Goal: Task Accomplishment & Management: Manage account settings

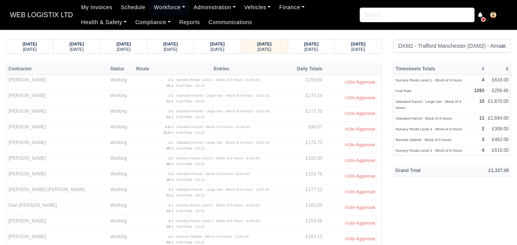
select select "1"
click at [325, 49] on div "Thursday" at bounding box center [311, 48] width 32 height 5
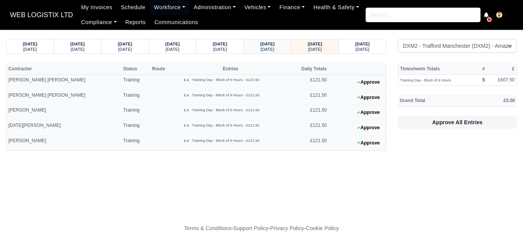
click at [274, 51] on small "Wednesday" at bounding box center [268, 49] width 14 height 5
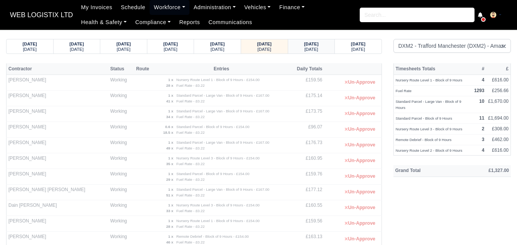
click at [306, 46] on strong "18/09/2025" at bounding box center [311, 44] width 15 height 5
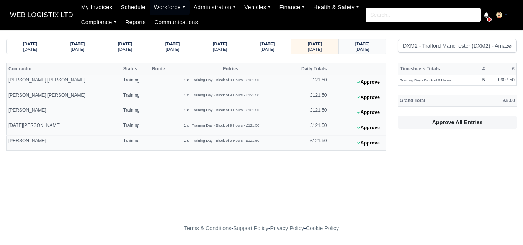
click at [344, 49] on div "19/09/2025 Friday" at bounding box center [362, 46] width 47 height 14
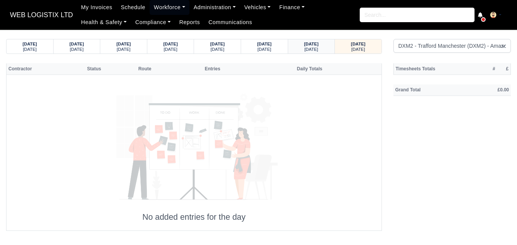
click at [330, 46] on div "18/09/2025 Thursday" at bounding box center [311, 46] width 47 height 14
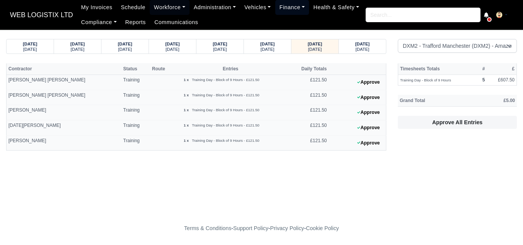
click at [287, 8] on link "Finance" at bounding box center [292, 7] width 34 height 15
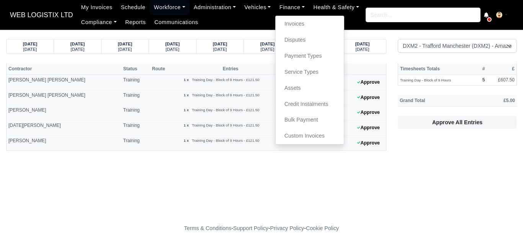
click at [184, 186] on main "12/09/2025 Friday 13/09/2025 Saturday 14/09/2025 Sunday 15/09/2025 Monday Friday" at bounding box center [261, 125] width 523 height 173
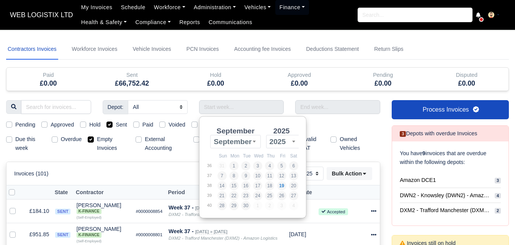
select select "25"
click at [283, 72] on div "Approved" at bounding box center [299, 75] width 72 height 9
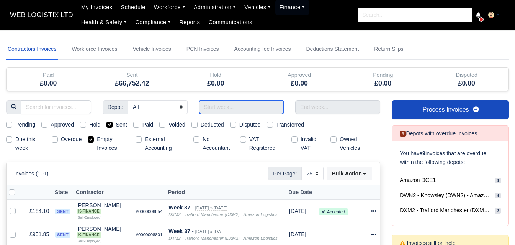
click at [235, 108] on input "Use the arrow keys to pick a date" at bounding box center [241, 107] width 85 height 14
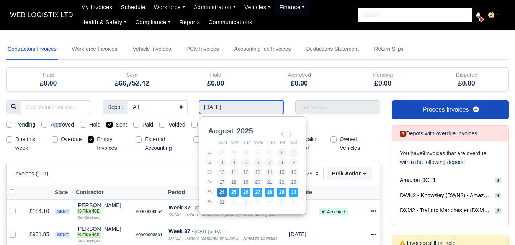
type input "24/08/2025 - 30/08/2025"
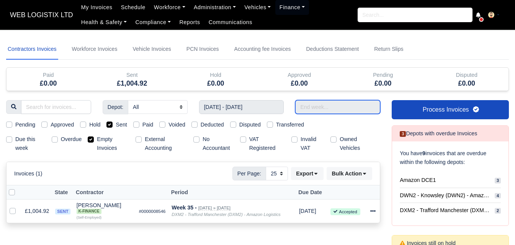
click at [317, 107] on input "text" at bounding box center [337, 107] width 85 height 14
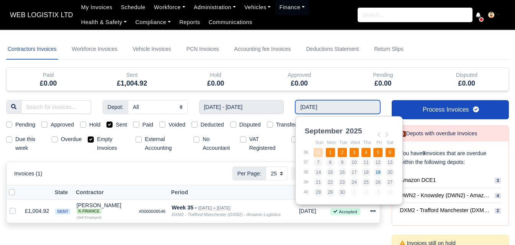
type input "31/08/2025 - 06/09/2025"
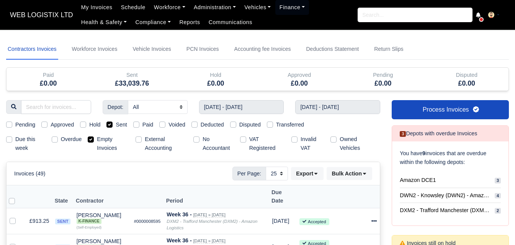
click at [95, 142] on div "Empty Invoices" at bounding box center [109, 144] width 42 height 18
click at [109, 140] on label "Empty Invoices" at bounding box center [113, 144] width 33 height 18
click at [94, 140] on input "Empty Invoices" at bounding box center [91, 138] width 6 height 6
checkbox input "false"
click at [325, 101] on input "31/08/2025 - 06/09/2025" at bounding box center [337, 107] width 85 height 14
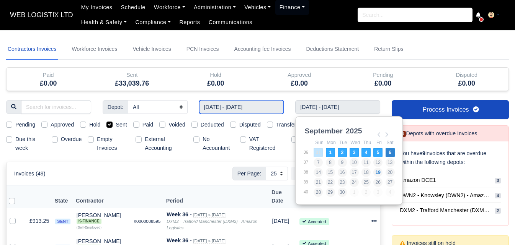
click at [273, 109] on input "24/08/2025 - 30/08/2025" at bounding box center [241, 107] width 85 height 14
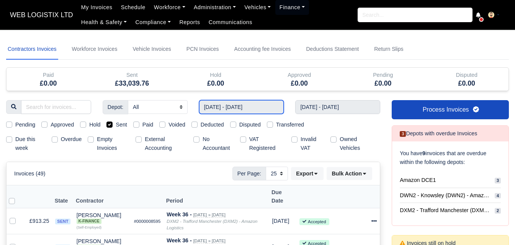
click at [256, 100] on input "24/08/2025 - 30/08/2025" at bounding box center [241, 107] width 85 height 14
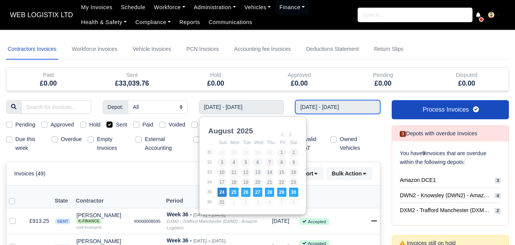
click at [315, 108] on input "31/08/2025 - 06/09/2025" at bounding box center [337, 107] width 85 height 14
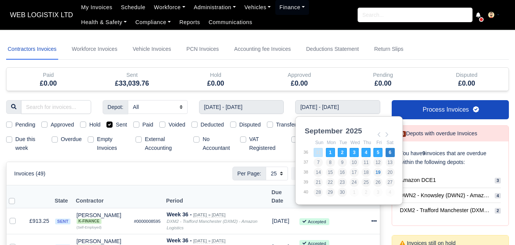
click at [316, 82] on h5 "£0.00" at bounding box center [299, 84] width 72 height 8
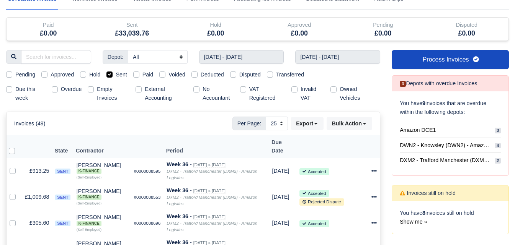
scroll to position [64, 0]
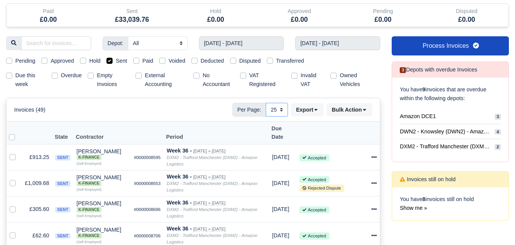
drag, startPoint x: 277, startPoint y: 112, endPoint x: 288, endPoint y: 126, distance: 17.5
click at [277, 112] on select "10 25 50" at bounding box center [277, 110] width 22 height 14
select select "50"
click at [266, 103] on select "10 25 50" at bounding box center [277, 110] width 22 height 14
click at [18, 133] on label at bounding box center [18, 133] width 0 height 0
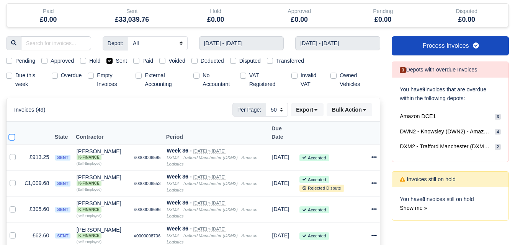
click at [12, 133] on input "checkbox" at bounding box center [12, 136] width 6 height 6
checkbox input "true"
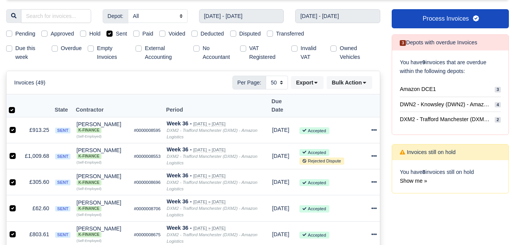
scroll to position [0, 0]
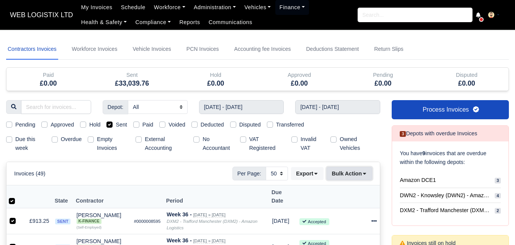
click at [342, 176] on button "Bulk Action" at bounding box center [349, 173] width 46 height 13
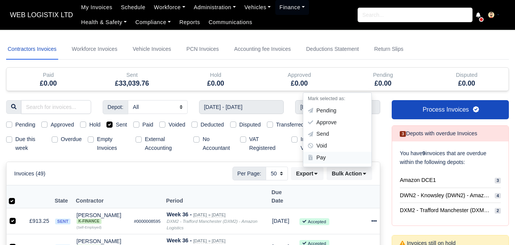
click at [328, 156] on div "Pay" at bounding box center [337, 158] width 68 height 12
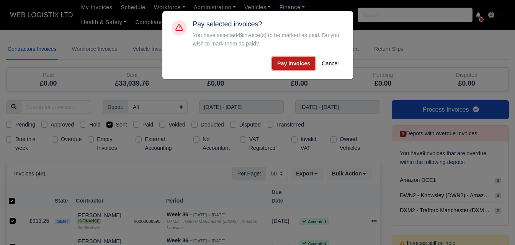
click at [299, 60] on button "Pay invoices" at bounding box center [293, 63] width 43 height 13
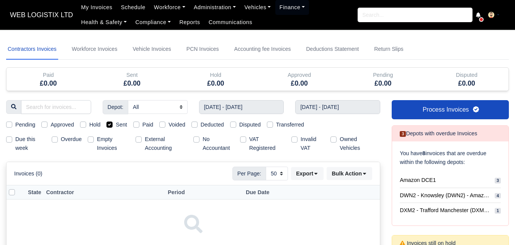
click at [142, 125] on label "Paid" at bounding box center [147, 125] width 11 height 9
click at [137, 125] on input "Paid" at bounding box center [136, 124] width 6 height 6
checkbox input "true"
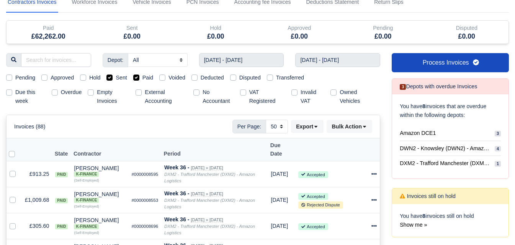
scroll to position [64, 0]
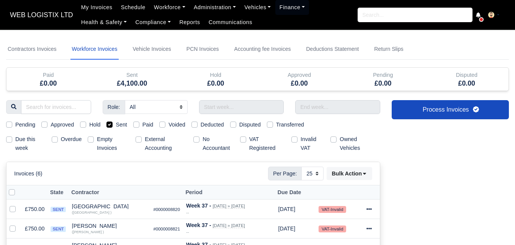
select select "25"
click at [240, 100] on div "Contractors Invoices Workforce Invoices Vehicle Invoices PCN Invoices Accountin…" at bounding box center [257, 213] width 503 height 348
click at [233, 106] on input "text" at bounding box center [241, 107] width 85 height 14
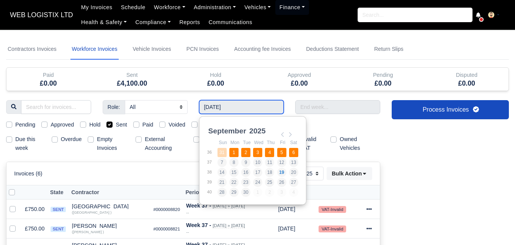
type input "31/08/2025 - 06/09/2025"
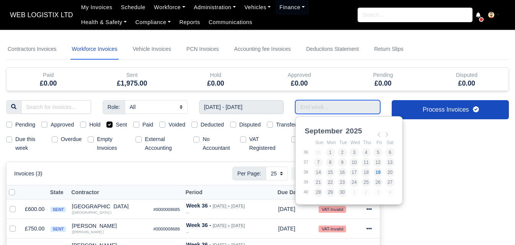
click at [328, 101] on input "Use the arrow keys to pick a date" at bounding box center [337, 107] width 85 height 14
click at [351, 158] on td "10" at bounding box center [355, 163] width 12 height 10
type input "31/08/2025 - 06/09/2025"
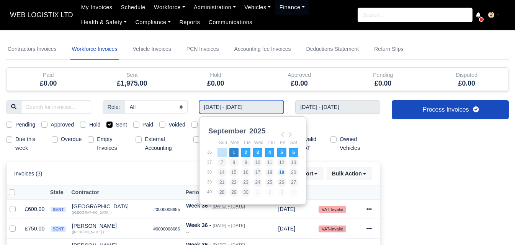
click at [261, 108] on input "31/08/2025 - 06/09/2025" at bounding box center [241, 107] width 85 height 14
click at [123, 160] on div "Role: All Depot Supervisor Manager Regional Depot Manager Fleet Manager Fleet S…" at bounding box center [192, 183] width 385 height 167
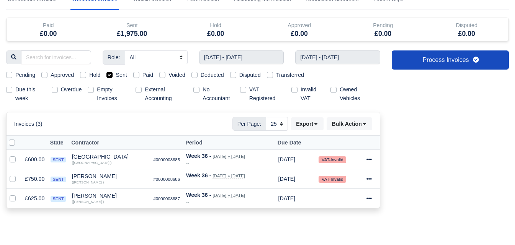
scroll to position [64, 0]
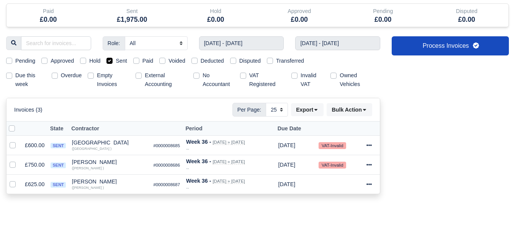
click at [18, 124] on label at bounding box center [18, 124] width 0 height 0
click at [13, 128] on input "checkbox" at bounding box center [12, 127] width 6 height 6
checkbox input "true"
click at [366, 111] on icon at bounding box center [364, 109] width 5 height 5
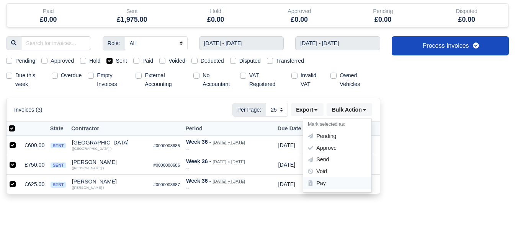
click at [343, 183] on div "Pay" at bounding box center [337, 184] width 68 height 12
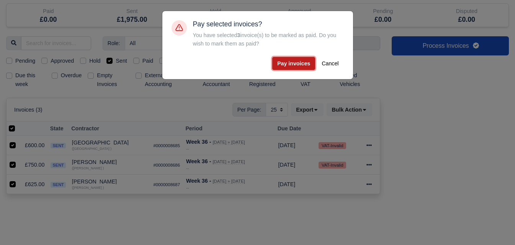
click at [294, 59] on button "Pay invoices" at bounding box center [293, 63] width 43 height 13
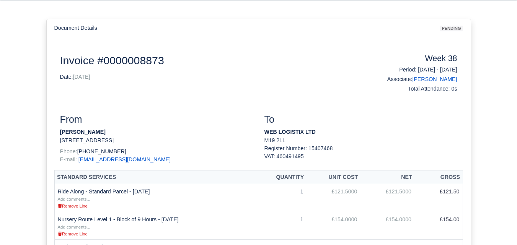
scroll to position [127, 0]
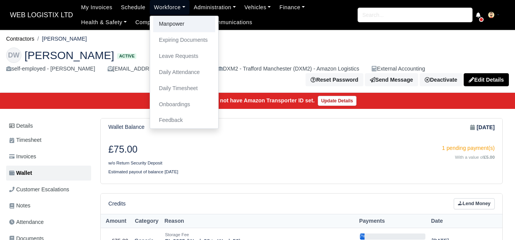
click at [178, 25] on link "Manpower" at bounding box center [184, 24] width 62 height 16
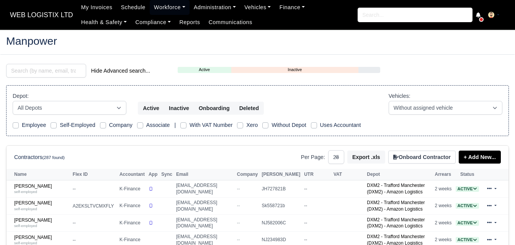
select select "25"
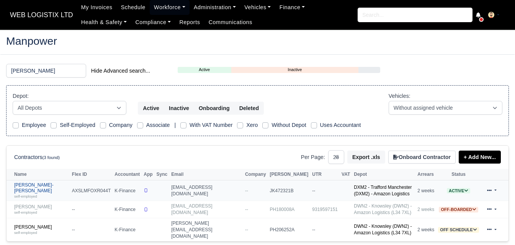
type input "[PERSON_NAME]"
click at [47, 194] on div "self-employed" at bounding box center [41, 196] width 54 height 5
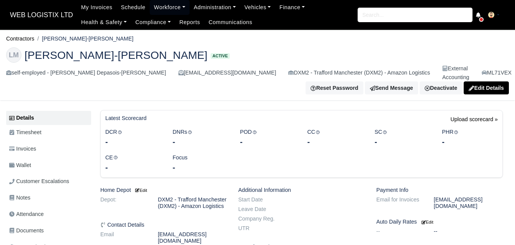
click at [47, 158] on link "Wallet" at bounding box center [48, 165] width 85 height 15
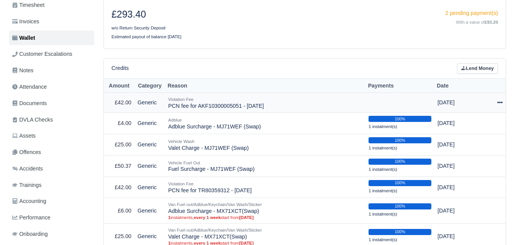
scroll to position [127, 0]
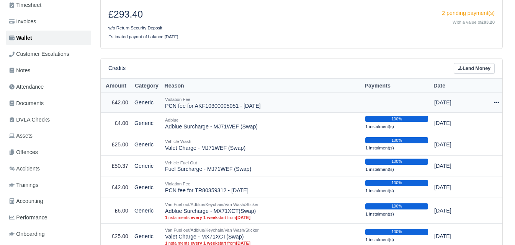
click at [496, 100] on icon at bounding box center [496, 102] width 5 height 5
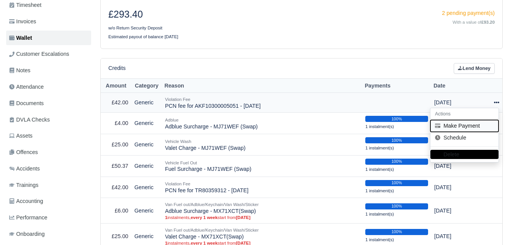
click at [474, 120] on button "Make Payment" at bounding box center [464, 126] width 68 height 12
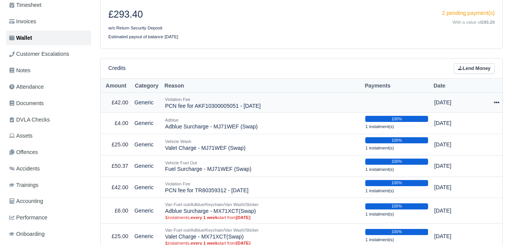
select select "6865"
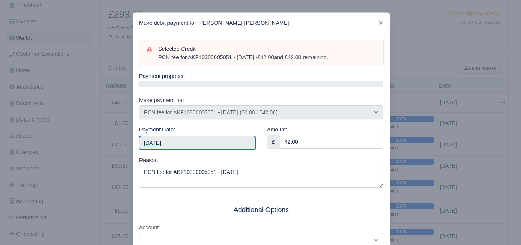
click at [182, 145] on input "2025-09-20" at bounding box center [197, 143] width 116 height 14
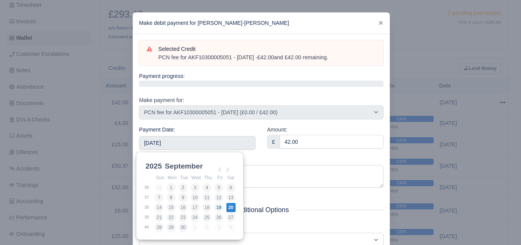
click at [288, 154] on div "Amount: £ 42.00" at bounding box center [325, 141] width 128 height 31
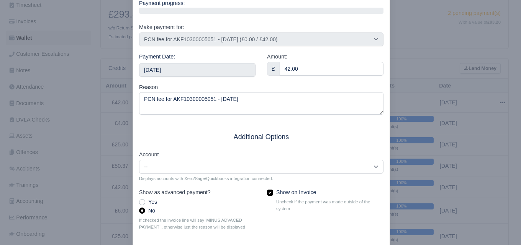
scroll to position [110, 0]
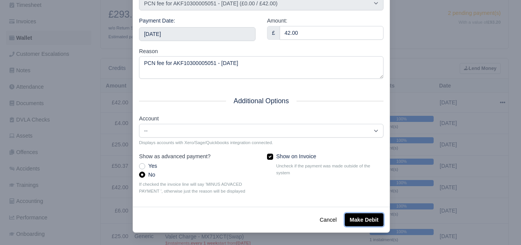
click at [365, 222] on button "Make Debit" at bounding box center [363, 220] width 39 height 13
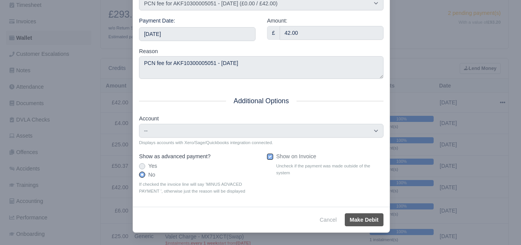
type input "2025-09-20T23:59:59+01:00"
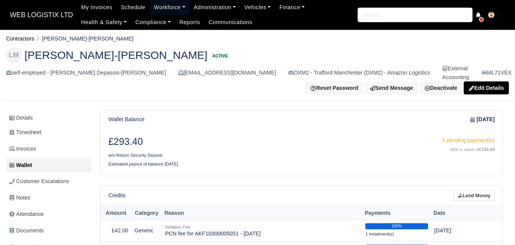
click at [167, 14] on link "Workforce" at bounding box center [170, 7] width 40 height 15
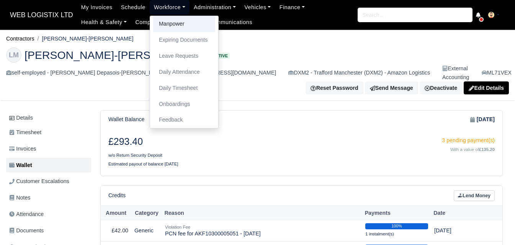
click at [168, 25] on link "Manpower" at bounding box center [184, 24] width 62 height 16
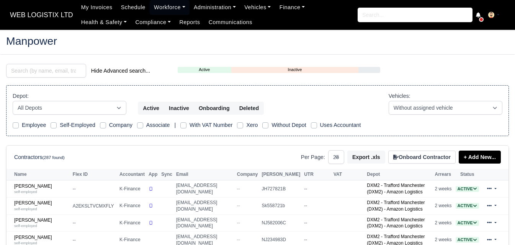
select select "25"
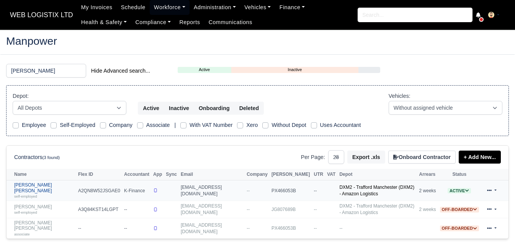
type input "JERMAINE"
click at [51, 194] on div "self-employed" at bounding box center [44, 196] width 60 height 5
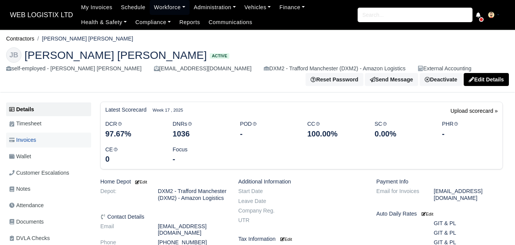
click at [49, 144] on link "Invoices" at bounding box center [48, 140] width 85 height 15
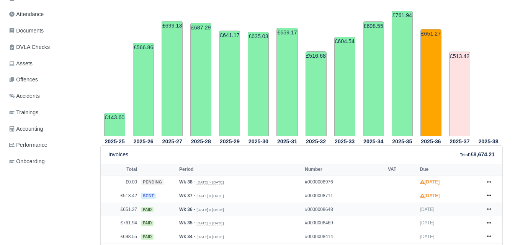
scroll to position [191, 0]
drag, startPoint x: 124, startPoint y: 210, endPoint x: 139, endPoint y: 211, distance: 15.3
click at [139, 211] on tr "£651.27 paid Wk 36 - [DATE] » [DATE] #0000008648 [DATE] Show Invoice" at bounding box center [301, 210] width 401 height 14
copy tr "651.27"
drag, startPoint x: 123, startPoint y: 194, endPoint x: 138, endPoint y: 197, distance: 15.1
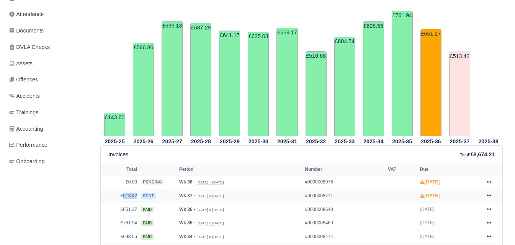
click at [138, 197] on td "£513.42" at bounding box center [120, 196] width 38 height 14
copy td "513.42"
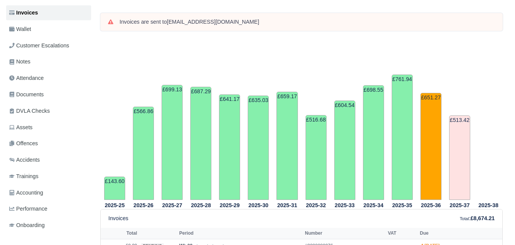
scroll to position [0, 0]
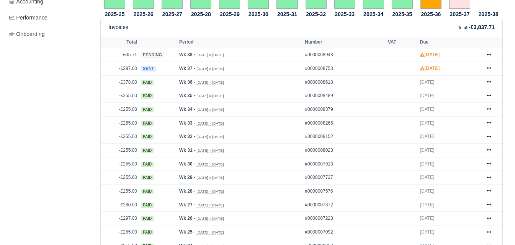
scroll to position [319, 0]
drag, startPoint x: 123, startPoint y: 84, endPoint x: 137, endPoint y: 85, distance: 13.9
click at [137, 85] on td "-£378.00" at bounding box center [120, 82] width 38 height 14
copy td "378.00"
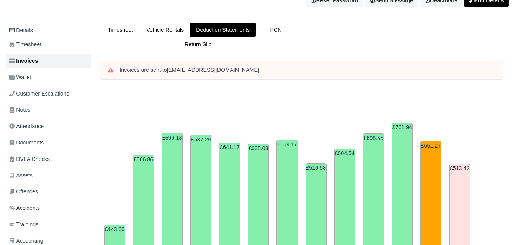
scroll to position [0, 0]
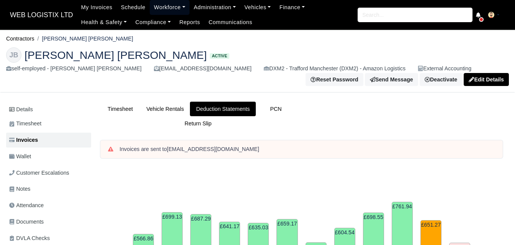
click at [173, 8] on link "Workforce" at bounding box center [170, 7] width 40 height 15
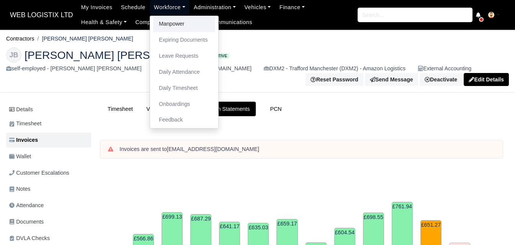
click at [169, 20] on link "Manpower" at bounding box center [184, 24] width 62 height 16
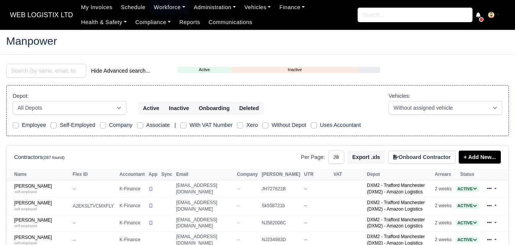
select select "25"
click at [35, 71] on input "search" at bounding box center [46, 71] width 80 height 14
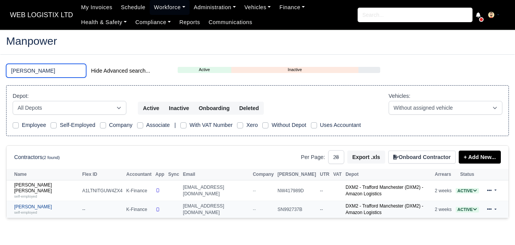
type input "kevin"
click at [21, 210] on small "self-employed" at bounding box center [25, 212] width 23 height 4
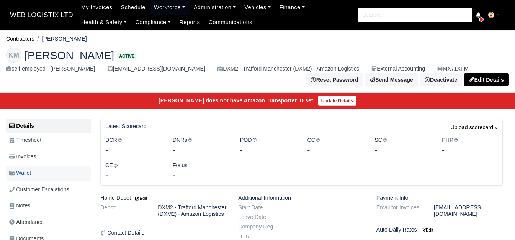
click at [26, 169] on link "Wallet" at bounding box center [48, 172] width 85 height 15
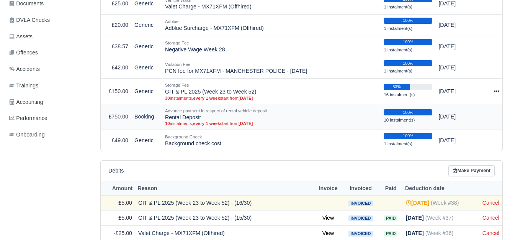
scroll to position [255, 0]
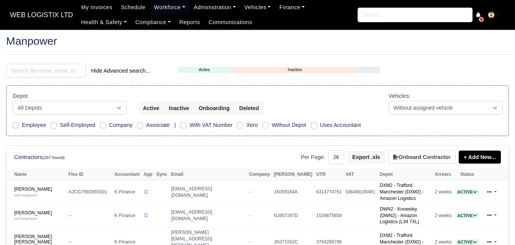
select select "25"
click at [38, 72] on input "search" at bounding box center [46, 71] width 80 height 14
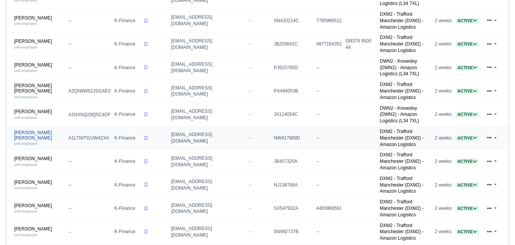
scroll to position [319, 0]
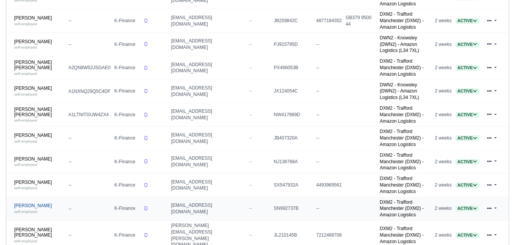
click at [45, 203] on link "Kevin Medina self-employed" at bounding box center [39, 208] width 51 height 11
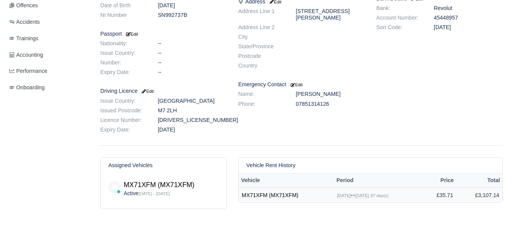
scroll to position [48, 0]
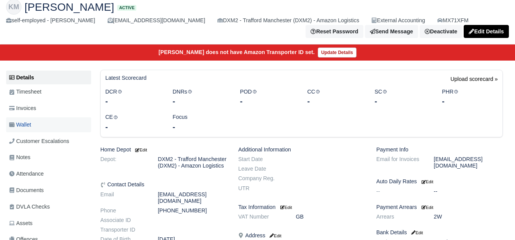
click at [52, 127] on link "Wallet" at bounding box center [48, 124] width 85 height 15
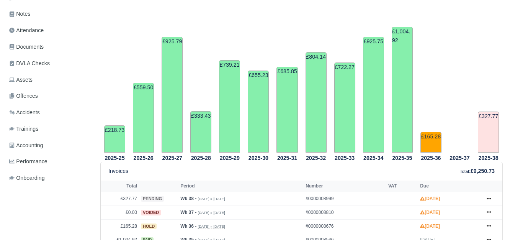
scroll to position [319, 0]
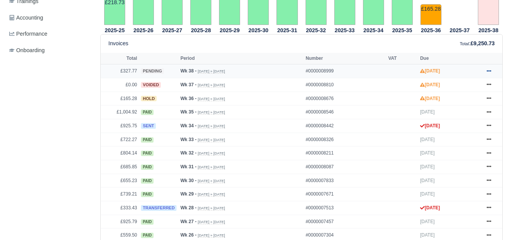
click at [487, 72] on icon at bounding box center [488, 71] width 5 height 2
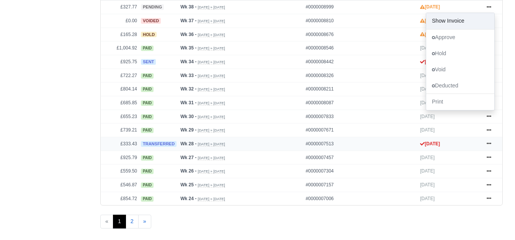
scroll to position [64, 0]
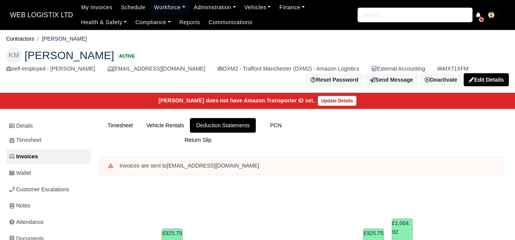
scroll to position [255, 0]
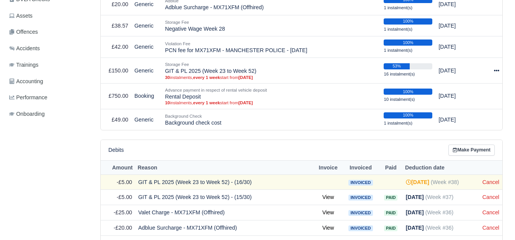
scroll to position [191, 0]
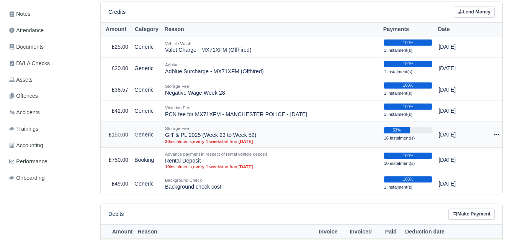
drag, startPoint x: 163, startPoint y: 135, endPoint x: 258, endPoint y: 135, distance: 95.3
click at [258, 135] on td "Storage Fee GIT & PL 2025 (Week 23 to Week 52) 30 instalments, every 1 week sta…" at bounding box center [271, 135] width 219 height 26
copy td "GIT & PL 2025 (Week 23 to Week 52)"
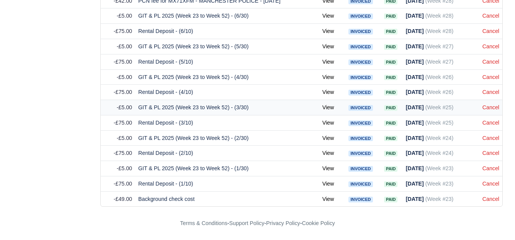
scroll to position [377, 0]
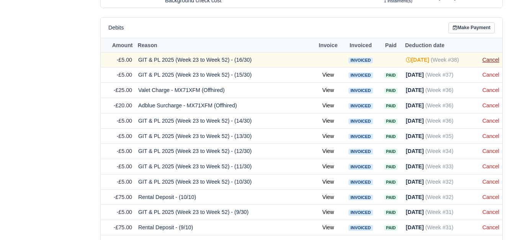
click at [489, 57] on link "Cancel" at bounding box center [490, 60] width 17 height 6
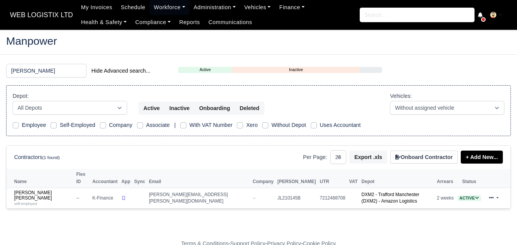
select select "25"
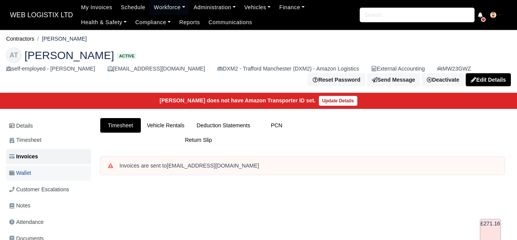
click at [14, 166] on link "Wallet" at bounding box center [48, 172] width 85 height 15
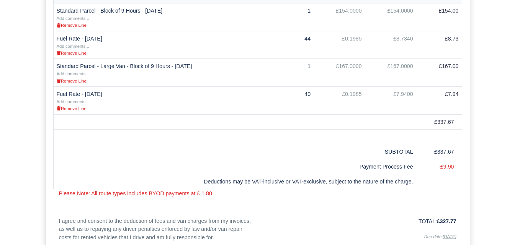
scroll to position [191, 0]
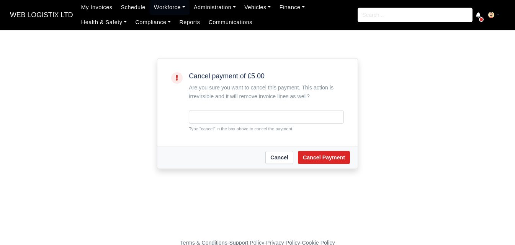
click at [201, 132] on small "Type "cancel" in the box above to cancel the payment." at bounding box center [266, 129] width 155 height 7
click at [201, 131] on small "Type "cancel" in the box above to cancel the payment." at bounding box center [266, 129] width 155 height 7
copy small "cancel"
click at [238, 116] on input "text" at bounding box center [266, 117] width 155 height 14
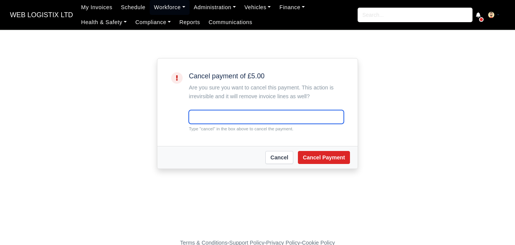
click at [238, 116] on input "text" at bounding box center [266, 117] width 155 height 14
paste input "cancel"
type input "cancel"
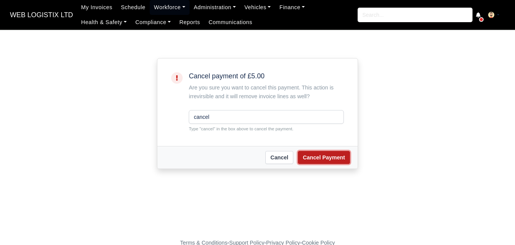
click at [314, 156] on button "Cancel Payment" at bounding box center [324, 157] width 52 height 13
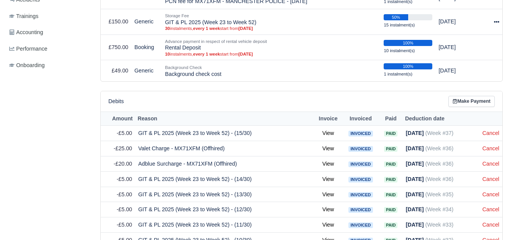
scroll to position [319, 0]
click at [496, 133] on link "Cancel" at bounding box center [490, 133] width 17 height 6
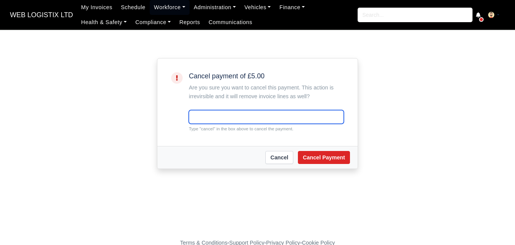
click at [269, 116] on input "text" at bounding box center [266, 117] width 155 height 14
paste input "cancel"
type input "cancel"
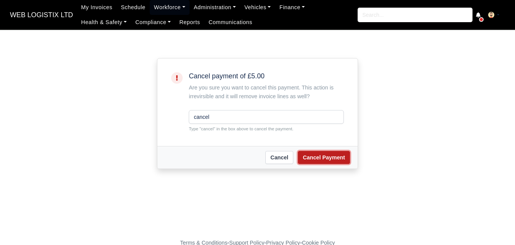
click at [330, 160] on button "Cancel Payment" at bounding box center [324, 157] width 52 height 13
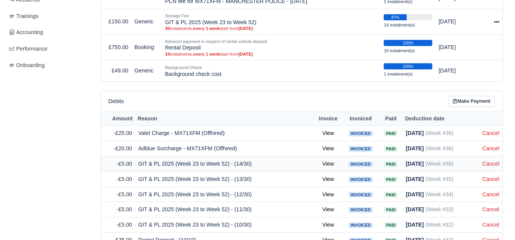
scroll to position [319, 0]
click at [485, 166] on link "Cancel" at bounding box center [490, 163] width 17 height 6
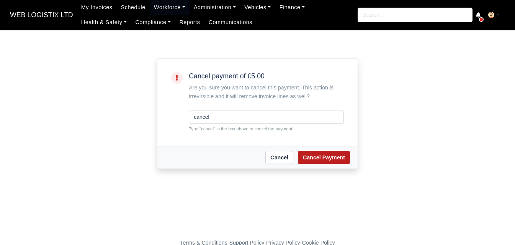
type input "cancel"
click at [304, 158] on button "Cancel Payment" at bounding box center [324, 157] width 52 height 13
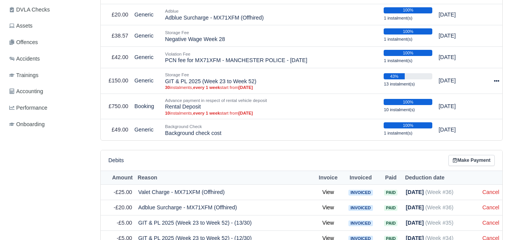
scroll to position [383, 0]
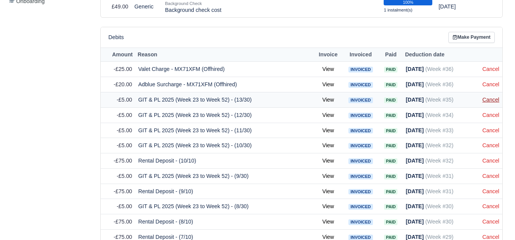
click at [491, 102] on link "Cancel" at bounding box center [490, 99] width 17 height 6
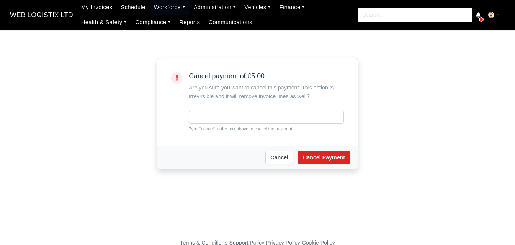
click at [233, 122] on input "text" at bounding box center [266, 117] width 155 height 14
type input "cancel"
click at [328, 158] on button "Cancel Payment" at bounding box center [324, 157] width 52 height 13
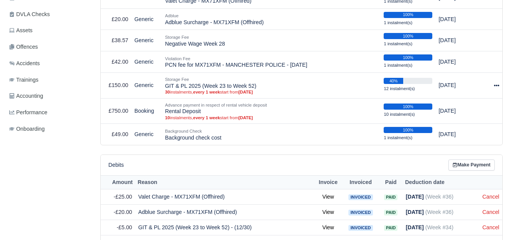
scroll to position [383, 0]
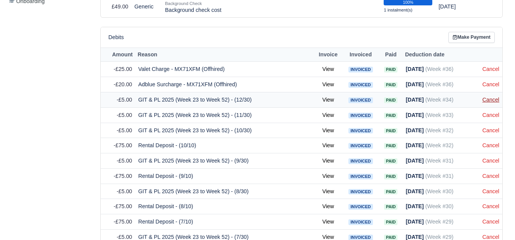
click at [487, 97] on link "Cancel" at bounding box center [490, 99] width 17 height 6
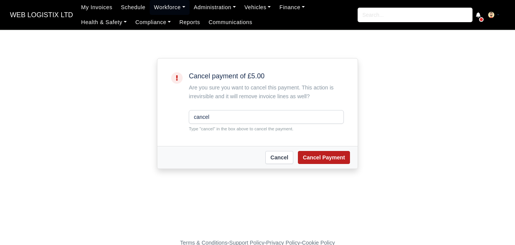
type input "cancel"
click at [324, 162] on button "Cancel Payment" at bounding box center [324, 157] width 52 height 13
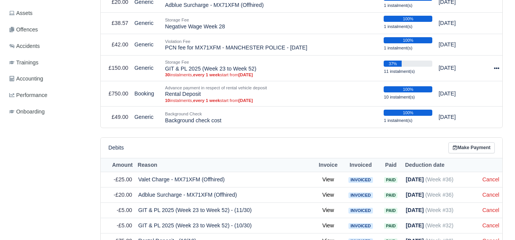
scroll to position [319, 0]
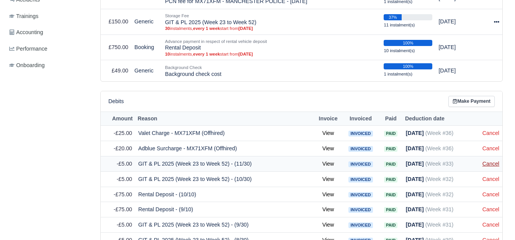
click at [493, 164] on link "Cancel" at bounding box center [490, 163] width 17 height 6
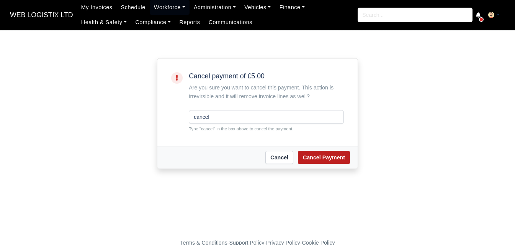
type input "cancel"
click at [348, 158] on button "Cancel Payment" at bounding box center [324, 157] width 52 height 13
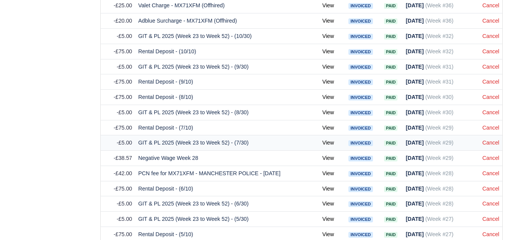
scroll to position [447, 0]
click at [491, 38] on link "Cancel" at bounding box center [490, 36] width 17 height 6
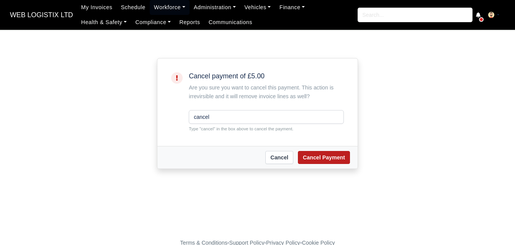
type input "cancel"
click at [327, 155] on button "Cancel Payment" at bounding box center [324, 157] width 52 height 13
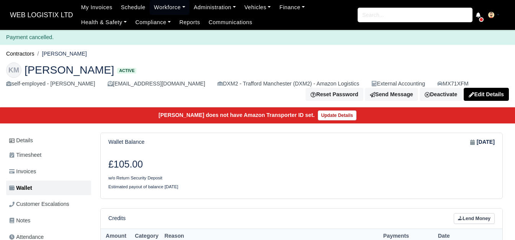
scroll to position [383, 0]
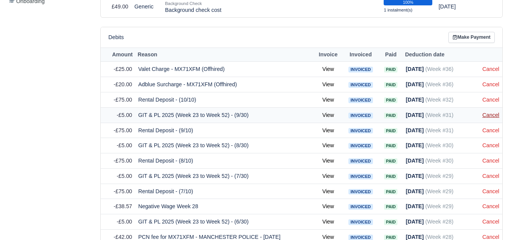
click at [485, 116] on link "Cancel" at bounding box center [490, 115] width 17 height 6
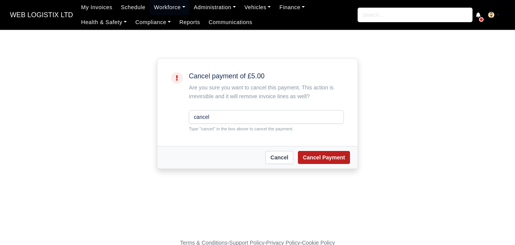
type input "cancel"
click at [308, 155] on button "Cancel Payment" at bounding box center [324, 157] width 52 height 13
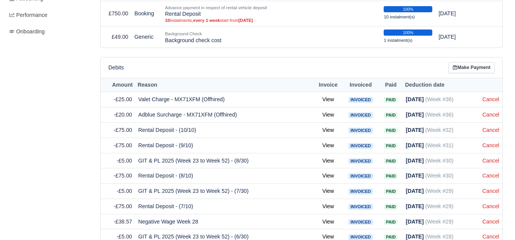
scroll to position [383, 0]
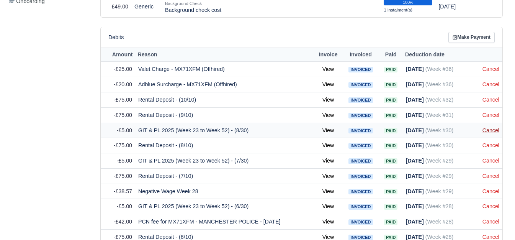
click at [489, 133] on link "Cancel" at bounding box center [490, 130] width 17 height 6
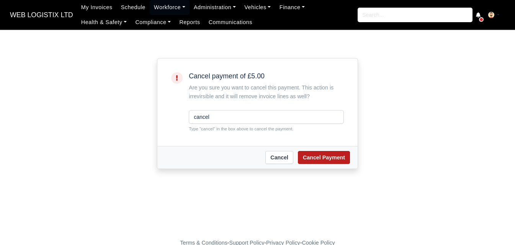
type input "cancel"
click at [349, 157] on button "Cancel Payment" at bounding box center [324, 157] width 52 height 13
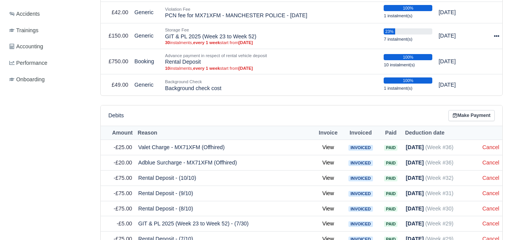
scroll to position [383, 0]
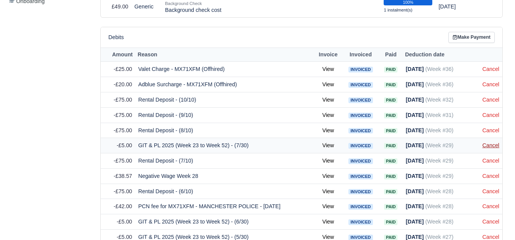
click at [491, 148] on link "Cancel" at bounding box center [490, 145] width 17 height 6
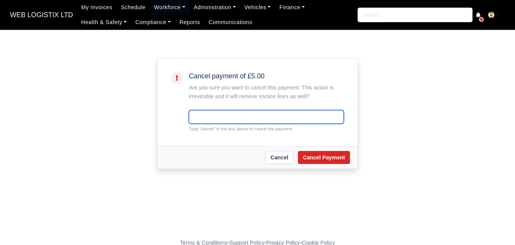
click at [281, 116] on input "text" at bounding box center [266, 117] width 155 height 14
paste input "cancel"
type input "cancel"
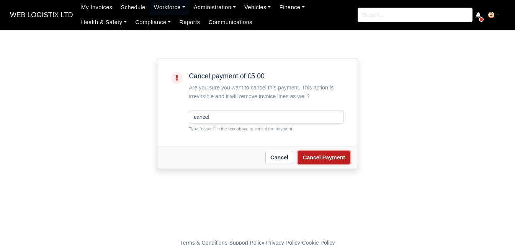
click at [316, 160] on button "Cancel Payment" at bounding box center [324, 157] width 52 height 13
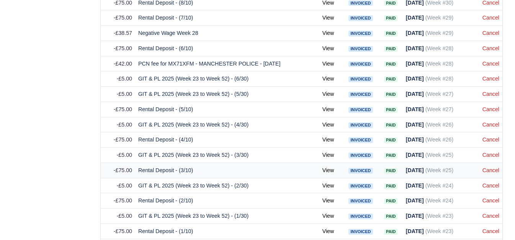
scroll to position [510, 0]
click at [499, 78] on td "Cancel" at bounding box center [490, 78] width 23 height 15
click at [491, 80] on link "Cancel" at bounding box center [490, 78] width 17 height 6
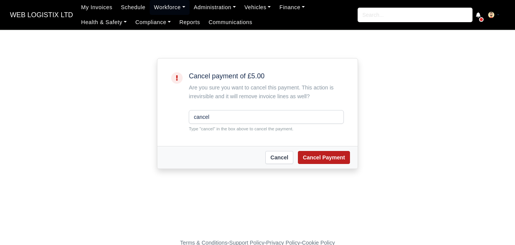
type input "cancel"
click at [342, 162] on button "Cancel Payment" at bounding box center [324, 157] width 52 height 13
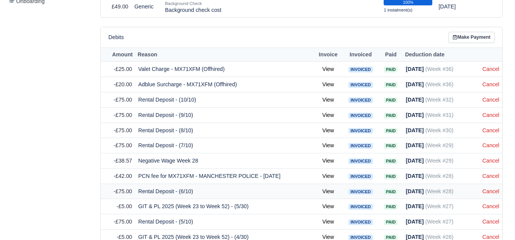
scroll to position [447, 0]
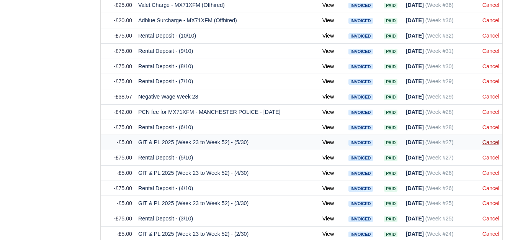
click at [494, 144] on link "Cancel" at bounding box center [490, 142] width 17 height 6
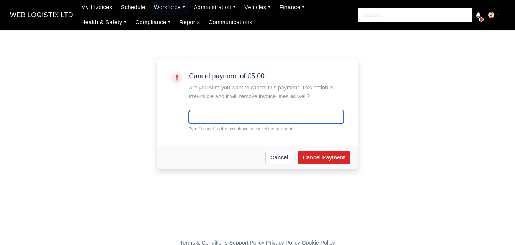
click at [318, 114] on input "text" at bounding box center [266, 117] width 155 height 14
paste input "cancel"
type input "cancel"
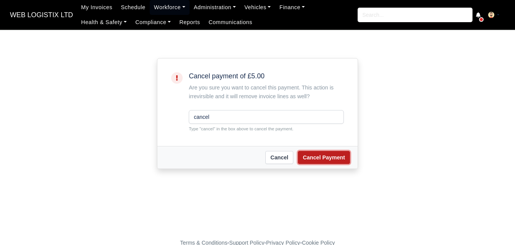
click at [342, 155] on button "Cancel Payment" at bounding box center [324, 157] width 52 height 13
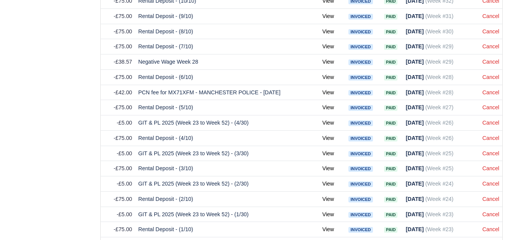
scroll to position [465, 0]
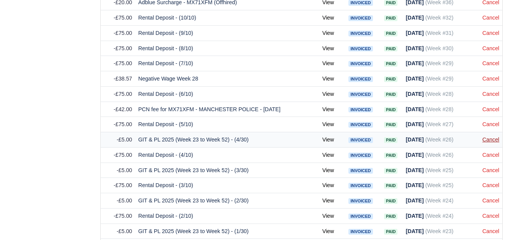
click at [486, 142] on link "Cancel" at bounding box center [490, 139] width 17 height 6
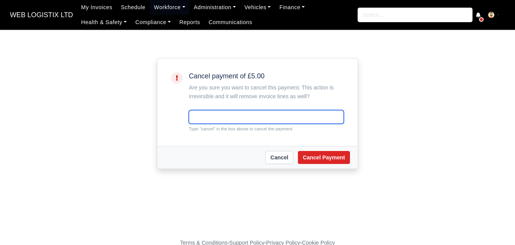
click at [190, 119] on input "text" at bounding box center [266, 117] width 155 height 14
paste input "cancel"
type input "cancel"
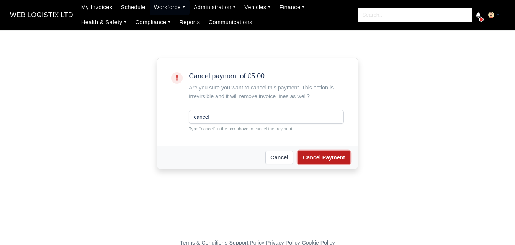
click at [339, 152] on button "Cancel Payment" at bounding box center [324, 157] width 52 height 13
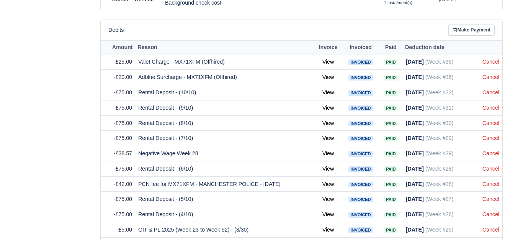
scroll to position [510, 0]
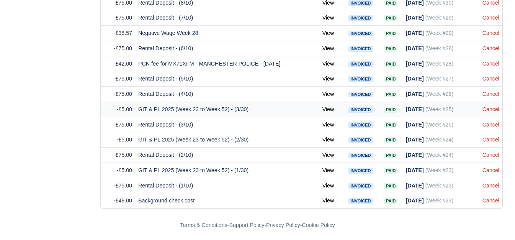
click at [490, 105] on td "Cancel" at bounding box center [490, 108] width 23 height 15
click at [490, 110] on link "Cancel" at bounding box center [490, 109] width 17 height 6
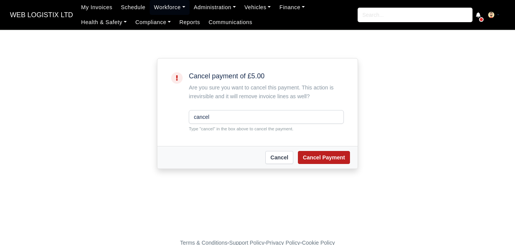
type input "cancel"
click at [311, 160] on button "Cancel Payment" at bounding box center [324, 157] width 52 height 13
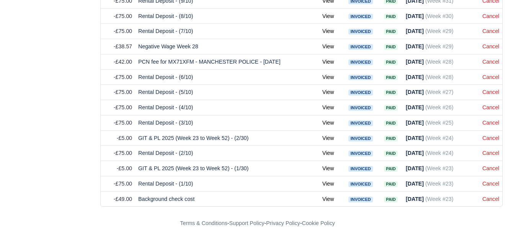
scroll to position [498, 0]
click at [491, 139] on link "Cancel" at bounding box center [490, 138] width 17 height 6
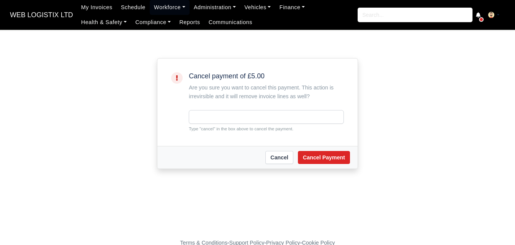
click at [247, 122] on input "text" at bounding box center [266, 117] width 155 height 14
type input "cancel"
click at [315, 148] on div "[PERSON_NAME] Payment" at bounding box center [257, 157] width 200 height 23
click at [318, 154] on button "Cancel Payment" at bounding box center [324, 157] width 52 height 13
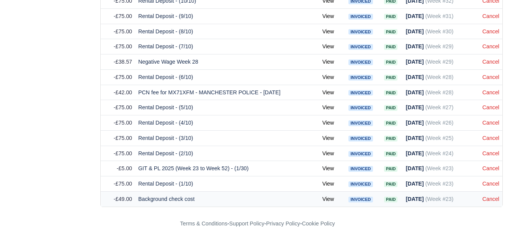
scroll to position [483, 0]
click at [493, 167] on link "Cancel" at bounding box center [490, 168] width 17 height 6
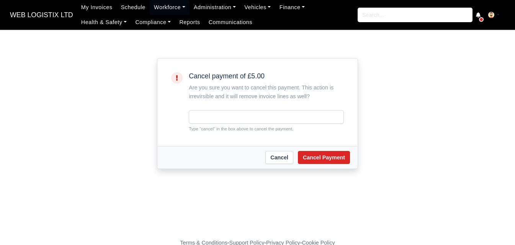
click at [250, 114] on input "text" at bounding box center [266, 117] width 155 height 14
type input "cancel"
click at [322, 160] on button "Cancel Payment" at bounding box center [324, 157] width 52 height 13
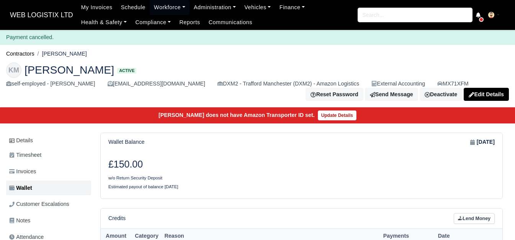
scroll to position [255, 0]
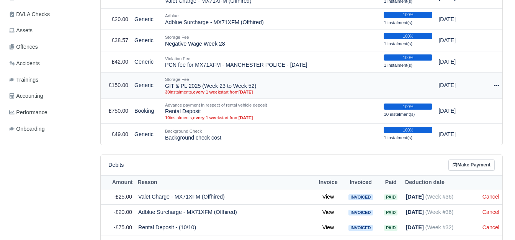
drag, startPoint x: 166, startPoint y: 85, endPoint x: 261, endPoint y: 89, distance: 95.0
click at [261, 89] on td "Storage Fee GIT & PL 2025 (Week 23 to Week 52) 30 instalments, every 1 week sta…" at bounding box center [271, 85] width 219 height 26
copy td "GIT & PL 2025 (Week 23 to Week 52)"
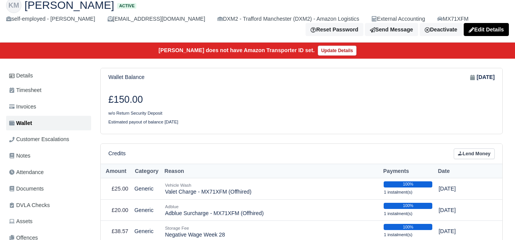
scroll to position [64, 0]
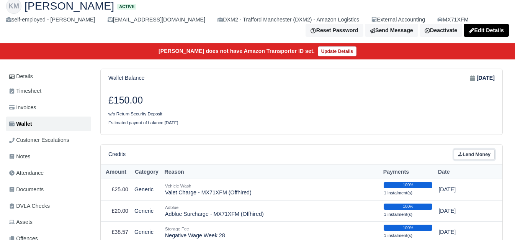
click at [475, 156] on link "Lend Money" at bounding box center [474, 154] width 41 height 11
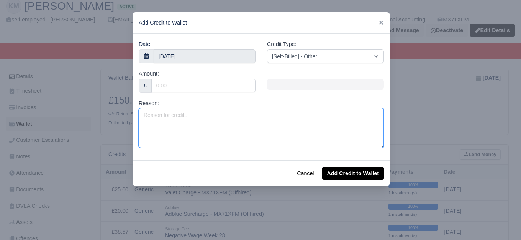
click at [193, 133] on textarea "Reason:" at bounding box center [261, 128] width 245 height 40
paste textarea "GIT & PL 2025 (Week 23 to Week 52)"
type textarea "GIT & PL 2025 (Week 23 to Week 52)"
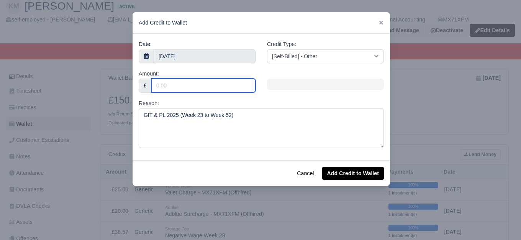
click at [175, 85] on input "Amount:" at bounding box center [203, 85] width 104 height 14
type input "70"
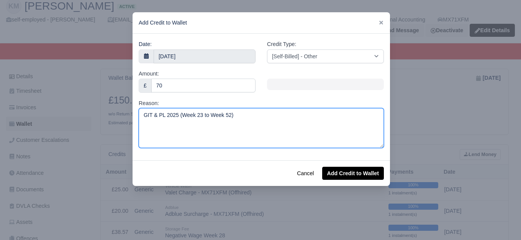
drag, startPoint x: 220, startPoint y: 114, endPoint x: 226, endPoint y: 114, distance: 5.4
click at [226, 114] on textarea "GIT & PL 2025 (Week 23 to Week 52)" at bounding box center [261, 128] width 245 height 40
type textarea "GIT & PL 2025 (Week 23 to Week 36)"
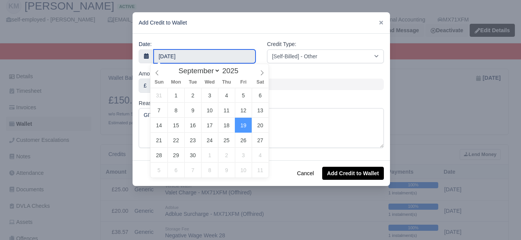
click at [202, 57] on body "WEB LOGISTIX LTD My Invoices Schedule Workforce Manpower Expiring Documents Lea…" at bounding box center [260, 56] width 521 height 240
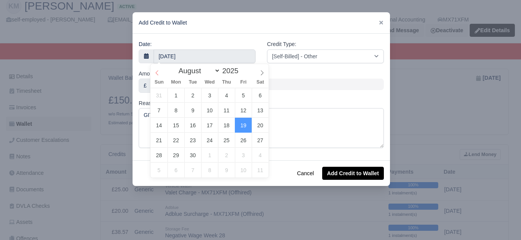
click at [157, 72] on icon at bounding box center [157, 72] width 3 height 5
select select "5"
click at [157, 72] on icon at bounding box center [157, 72] width 3 height 5
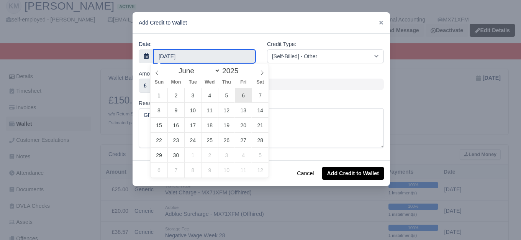
type input "6 June 2025"
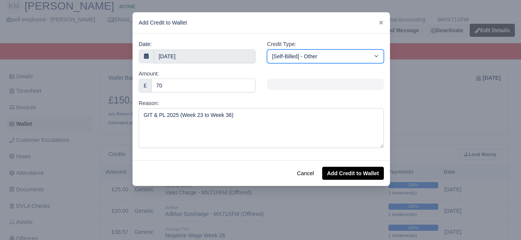
click at [332, 55] on select "[Self-Billed] - Other [Self-Billed] - Negative Invoice [Self-Billed] - Keychain…" at bounding box center [325, 56] width 117 height 14
click at [267, 49] on select "[Self-Billed] - Other [Self-Billed] - Negative Invoice [Self-Billed] - Keychain…" at bounding box center [325, 56] width 117 height 14
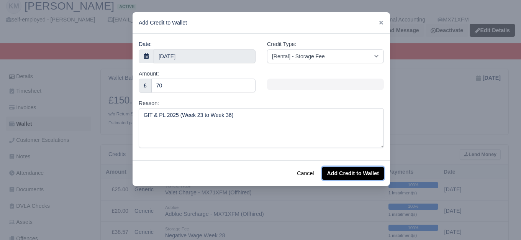
click at [345, 169] on button "Add Credit to Wallet" at bounding box center [353, 172] width 62 height 13
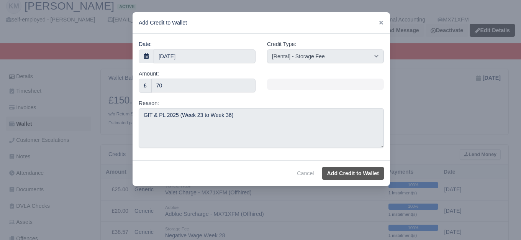
select select "other"
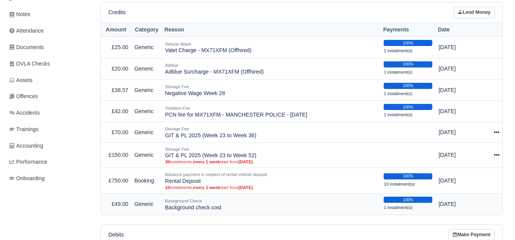
scroll to position [173, 0]
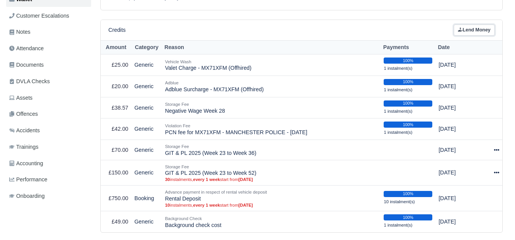
click at [465, 28] on link "Lend Money" at bounding box center [474, 29] width 41 height 11
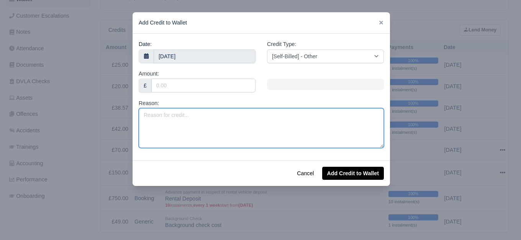
click at [230, 116] on textarea "Reason:" at bounding box center [261, 128] width 245 height 40
paste textarea "GIT & PL 2025 (Week 23 to Week 52)"
click at [198, 119] on textarea "GIT & PL 2025 (Week 23 to Week 52)" at bounding box center [261, 128] width 245 height 40
type textarea "GIT & PL 2025 (Week 38 to Week 52)"
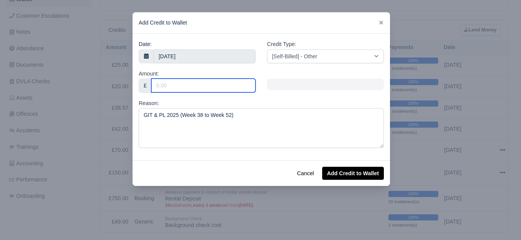
click at [194, 80] on input "Amount:" at bounding box center [203, 85] width 104 height 14
type input "75"
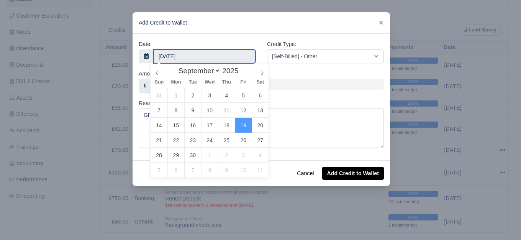
click at [192, 55] on input "19 September 2025" at bounding box center [204, 56] width 102 height 14
type input "15 September 2025"
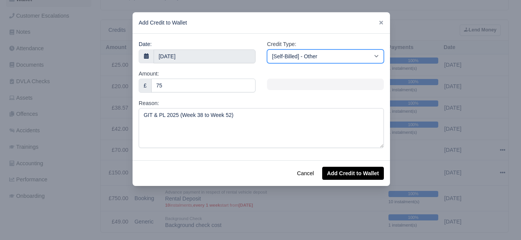
drag, startPoint x: 315, startPoint y: 56, endPoint x: 317, endPoint y: 61, distance: 5.3
click at [315, 56] on select "[Self-Billed] - Other [Self-Billed] - Negative Invoice [Self-Billed] - Keychain…" at bounding box center [325, 56] width 117 height 14
select select "storage_fee"
click at [267, 49] on select "[Self-Billed] - Other [Self-Billed] - Negative Invoice [Self-Billed] - Keychain…" at bounding box center [325, 56] width 117 height 14
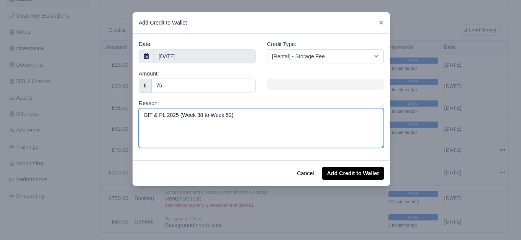
click at [270, 119] on textarea "GIT & PL 2025 (Week 38 to Week 52)" at bounding box center [261, 128] width 245 height 40
type textarea "GIT & PL 2025 (Week 38 to Week 52) After Holidays"
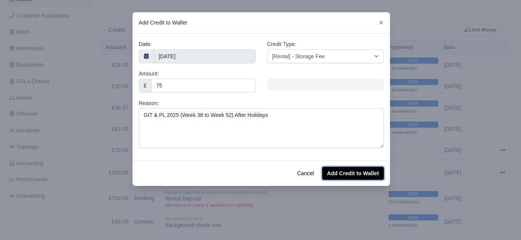
click at [331, 177] on button "Add Credit to Wallet" at bounding box center [353, 172] width 62 height 13
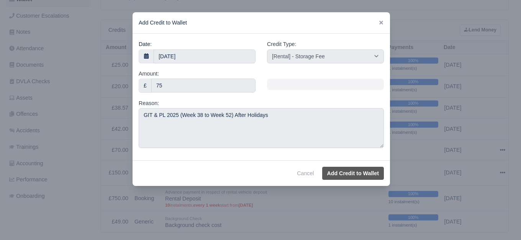
select select "other"
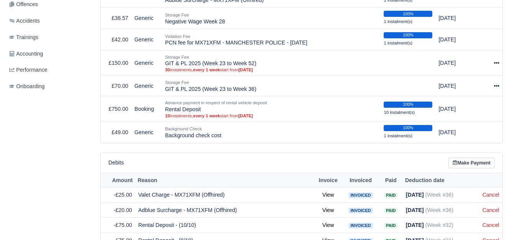
scroll to position [237, 0]
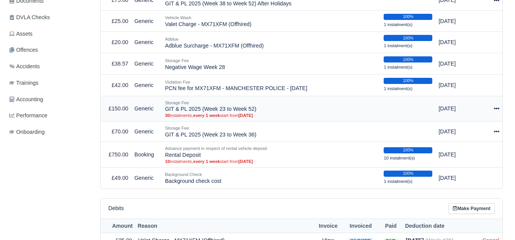
click at [498, 109] on icon at bounding box center [496, 109] width 5 height 2
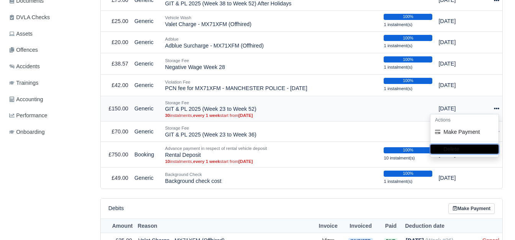
click at [454, 151] on button "Delete" at bounding box center [464, 148] width 68 height 9
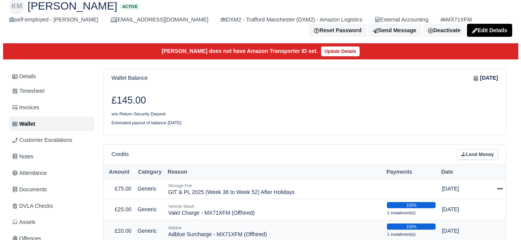
scroll to position [191, 0]
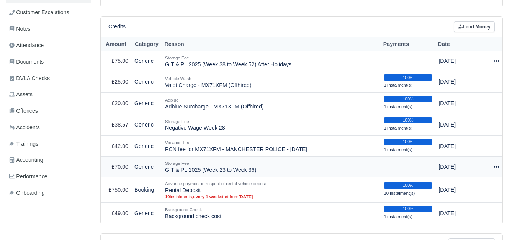
click at [497, 168] on icon at bounding box center [496, 166] width 5 height 5
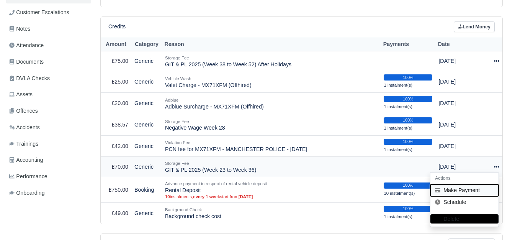
click at [472, 191] on button "Make Payment" at bounding box center [464, 190] width 68 height 12
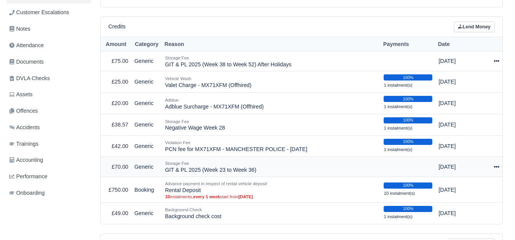
select select "6917"
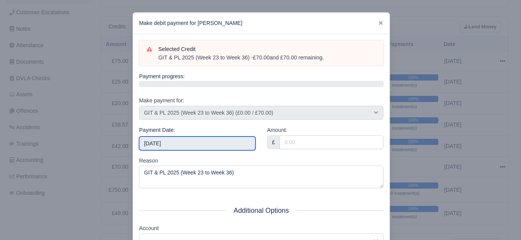
click at [205, 141] on input "[DATE]" at bounding box center [197, 143] width 116 height 14
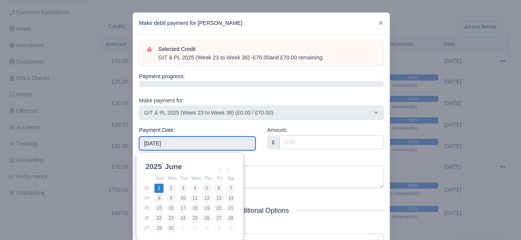
type input "[DATE]"
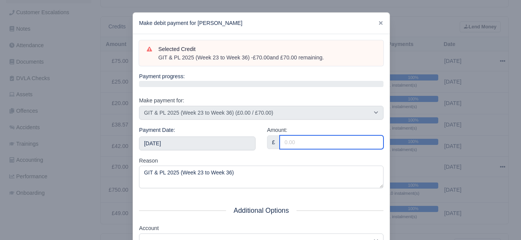
click at [295, 137] on input "Amount:" at bounding box center [331, 142] width 104 height 14
click at [299, 141] on input "5" at bounding box center [331, 142] width 104 height 14
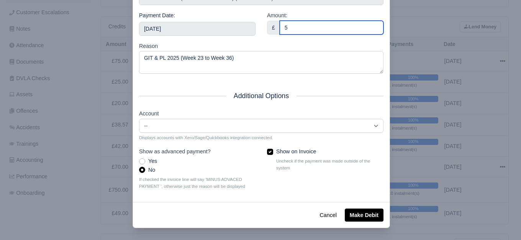
scroll to position [116, 0]
type input "5"
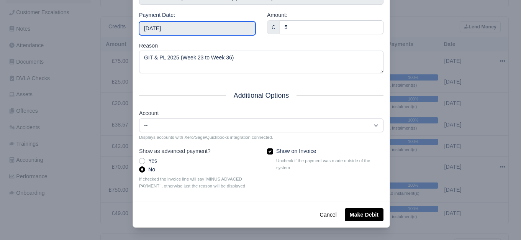
click at [243, 30] on input "2025-06-01" at bounding box center [197, 28] width 116 height 14
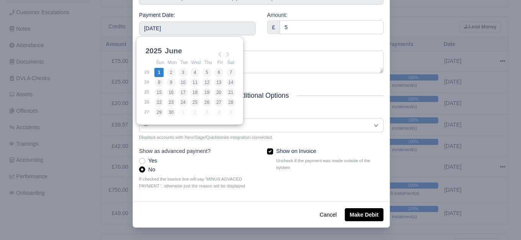
click at [272, 46] on div "Reason GIT & PL 2025 (Week 23 to Week 36)" at bounding box center [261, 57] width 244 height 32
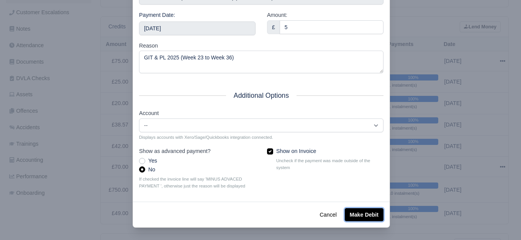
click at [356, 214] on button "Make Debit" at bounding box center [363, 214] width 39 height 13
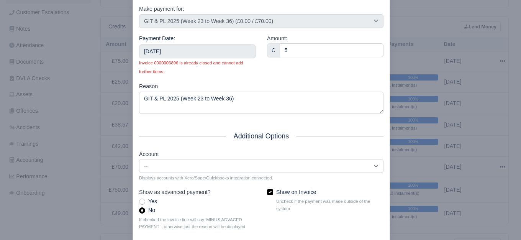
scroll to position [136, 0]
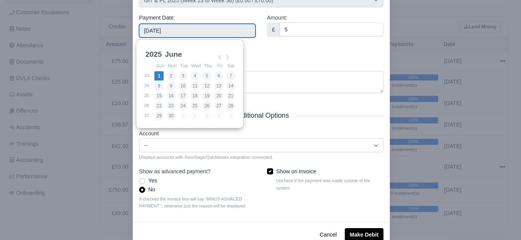
click at [214, 34] on input "2025-06-01" at bounding box center [197, 31] width 116 height 14
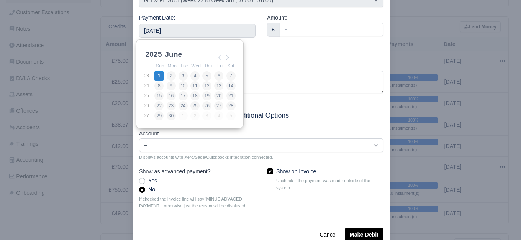
click at [258, 45] on div "Payment Date: 2025-06-01 Invoice 0000006896 is already closed and cannot add fu…" at bounding box center [197, 37] width 128 height 48
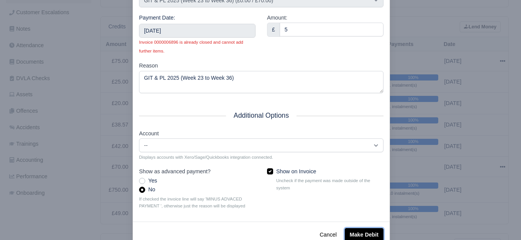
click at [362, 231] on button "Make Debit" at bounding box center [363, 234] width 39 height 13
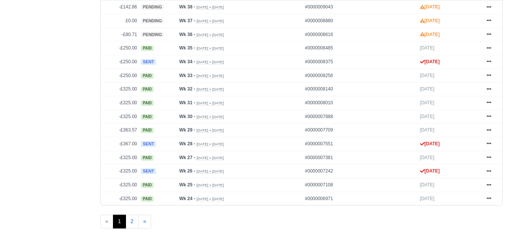
scroll to position [383, 0]
click at [146, 223] on link "»" at bounding box center [144, 221] width 13 height 14
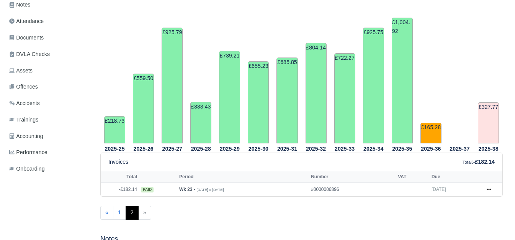
scroll to position [217, 0]
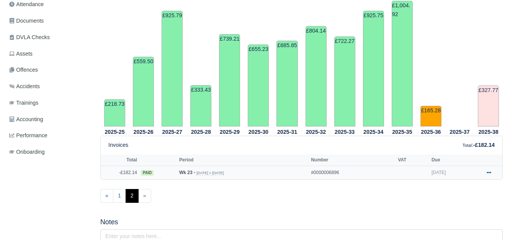
click at [490, 175] on icon at bounding box center [488, 172] width 5 height 5
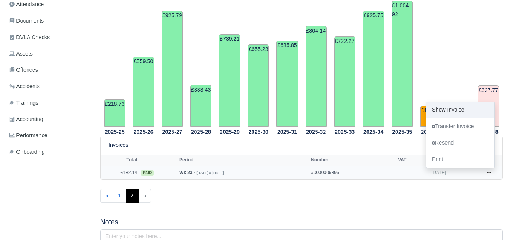
drag, startPoint x: 457, startPoint y: 103, endPoint x: 481, endPoint y: 111, distance: 24.7
click at [120, 198] on link "1" at bounding box center [119, 196] width 13 height 14
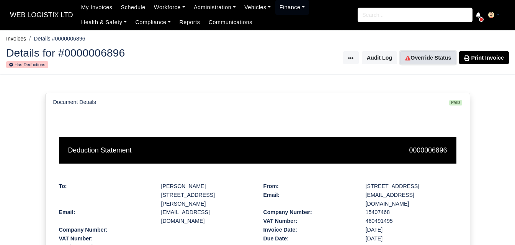
click at [433, 56] on link "Override Status" at bounding box center [428, 57] width 56 height 13
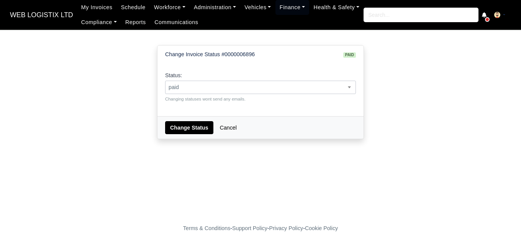
click at [278, 85] on span "paid" at bounding box center [260, 88] width 190 height 10
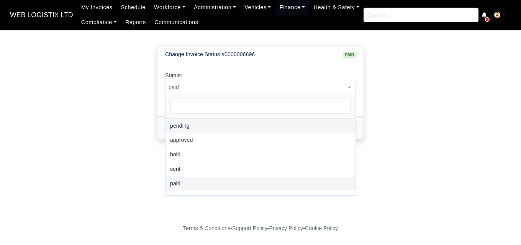
select select "pending"
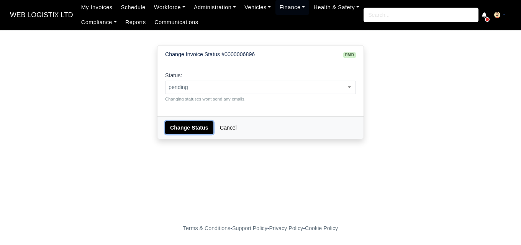
click at [193, 125] on button "Change Status" at bounding box center [189, 127] width 48 height 13
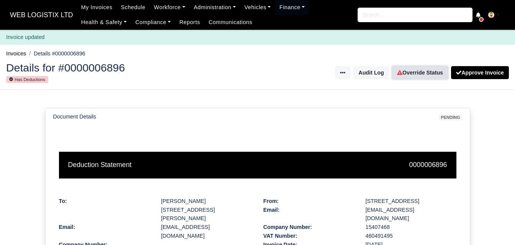
click at [422, 79] on link "Override Status" at bounding box center [420, 72] width 56 height 13
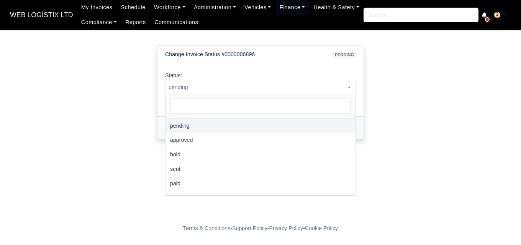
click at [249, 87] on span "pending" at bounding box center [260, 88] width 190 height 10
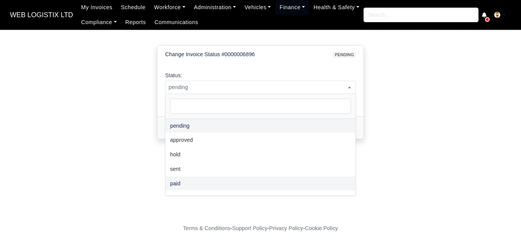
select select "paid"
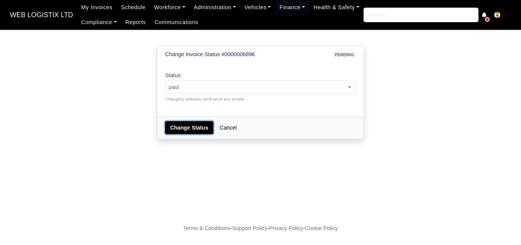
click at [190, 123] on button "Change Status" at bounding box center [189, 127] width 48 height 13
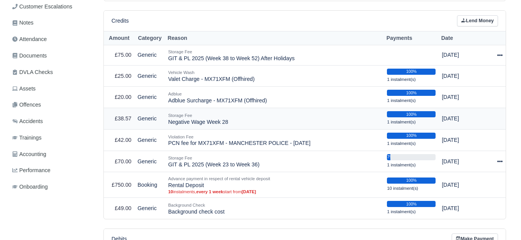
scroll to position [228, 0]
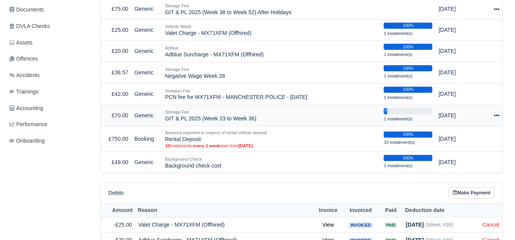
click at [497, 116] on icon at bounding box center [496, 115] width 5 height 5
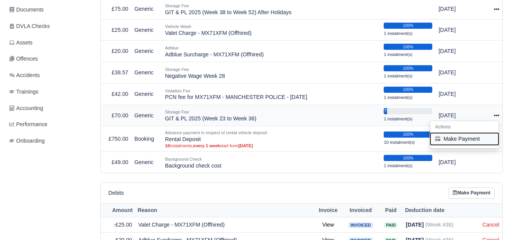
click at [452, 144] on button "Make Payment" at bounding box center [464, 139] width 68 height 12
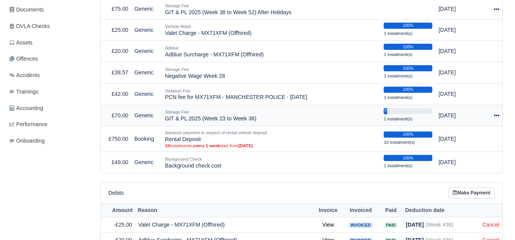
select select "6917"
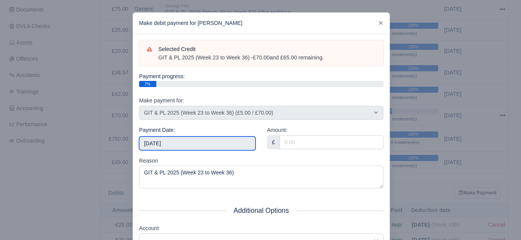
click at [190, 140] on input "2025-09-20" at bounding box center [197, 143] width 116 height 14
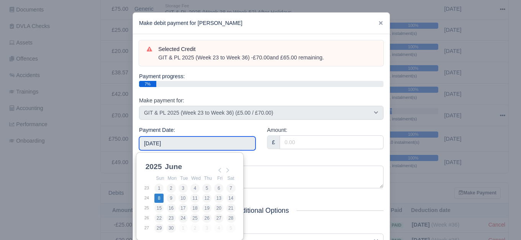
type input "2025-06-08"
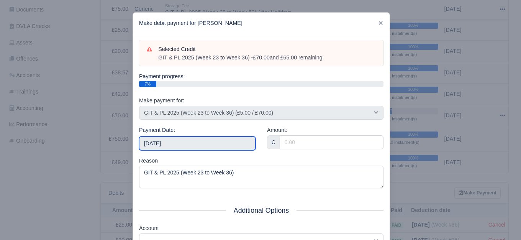
click at [189, 145] on input "2025-06-08" at bounding box center [197, 143] width 116 height 14
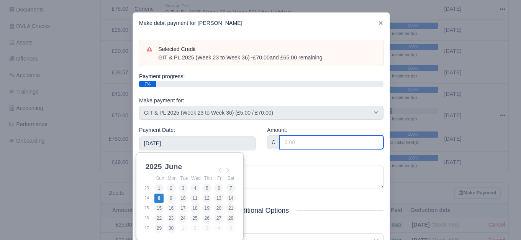
click at [330, 139] on input "Amount:" at bounding box center [331, 142] width 104 height 14
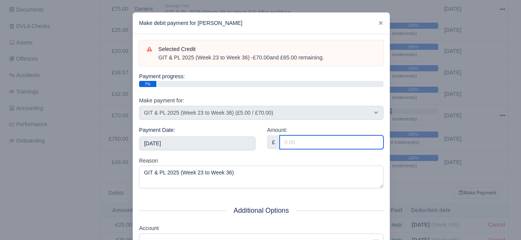
paste input "5"
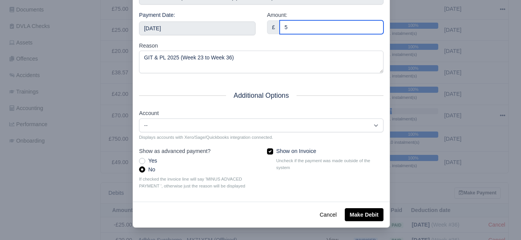
type input "5"
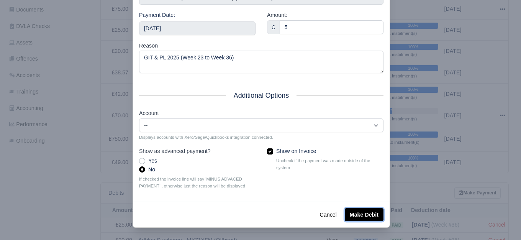
click at [354, 217] on button "Make Debit" at bounding box center [363, 214] width 39 height 13
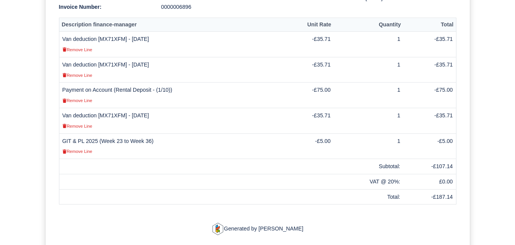
scroll to position [255, 0]
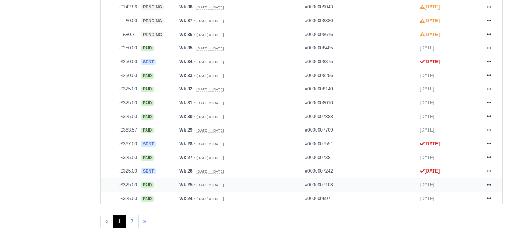
scroll to position [383, 0]
click at [489, 200] on icon at bounding box center [488, 198] width 5 height 5
click at [366, 222] on ul "« 1 2 »" at bounding box center [301, 221] width 402 height 14
click at [491, 186] on link at bounding box center [488, 185] width 11 height 10
click at [332, 216] on ul "« 1 2 »" at bounding box center [301, 221] width 402 height 14
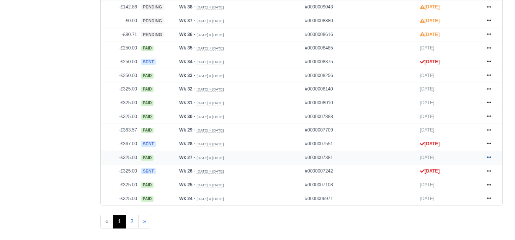
click at [488, 158] on icon at bounding box center [488, 158] width 5 height 2
click at [369, 215] on ul "« 1 2 »" at bounding box center [301, 221] width 402 height 14
click at [72, 133] on div "Details Timesheet Invoices Wallet Customer Escalations Notes Attendance Documen…" at bounding box center [50, 126] width 88 height 783
click at [489, 128] on link at bounding box center [488, 130] width 11 height 10
click at [489, 116] on icon at bounding box center [488, 116] width 5 height 5
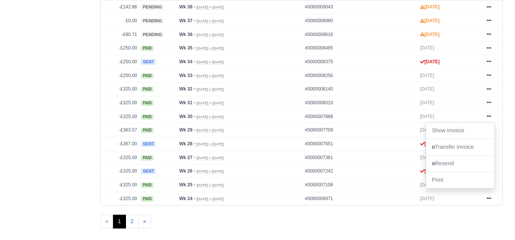
click at [54, 125] on div "Details Timesheet Invoices Wallet Customer Escalations Notes Attendance Documen…" at bounding box center [50, 126] width 88 height 783
click at [488, 102] on icon at bounding box center [488, 102] width 5 height 5
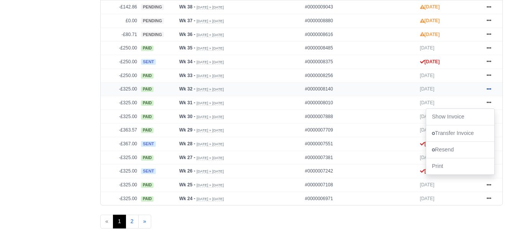
click at [491, 91] on icon at bounding box center [488, 88] width 5 height 5
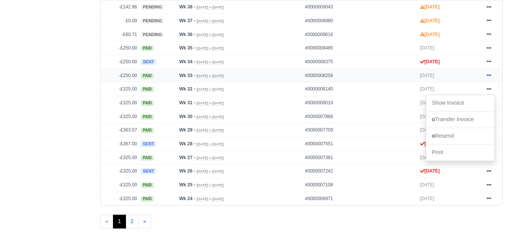
click at [488, 75] on icon at bounding box center [488, 75] width 5 height 5
click at [485, 52] on link at bounding box center [488, 48] width 11 height 10
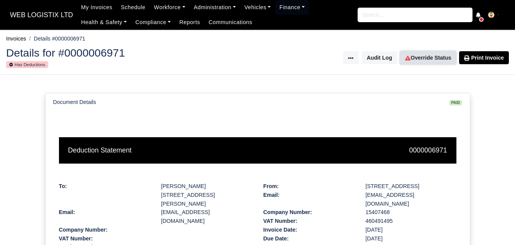
click at [428, 59] on link "Override Status" at bounding box center [428, 57] width 56 height 13
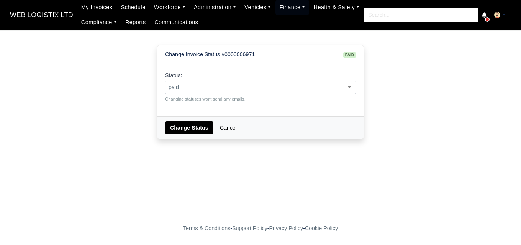
click at [238, 83] on span "paid" at bounding box center [260, 88] width 190 height 10
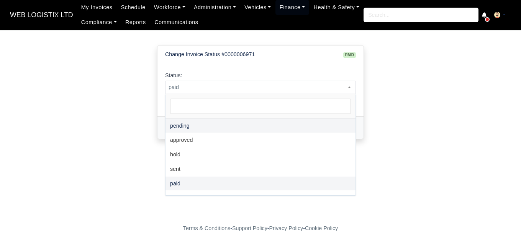
select select "pending"
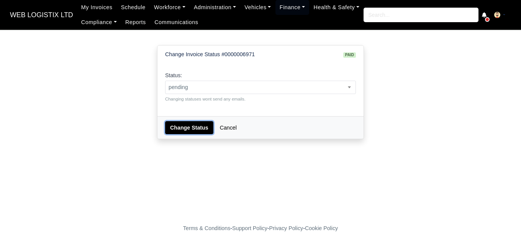
click at [188, 129] on button "Change Status" at bounding box center [189, 127] width 48 height 13
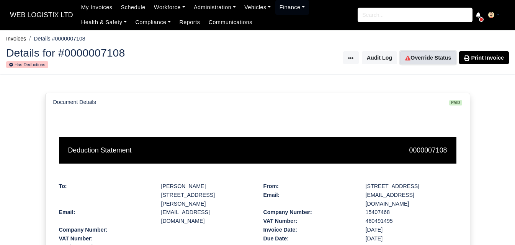
click at [436, 61] on link "Override Status" at bounding box center [428, 57] width 56 height 13
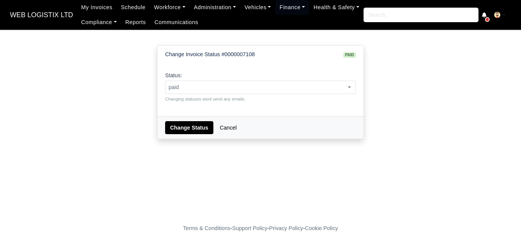
click at [236, 75] on div "Status: pending approved hold sent paid voided deducted disputed transferred pa…" at bounding box center [260, 86] width 191 height 31
click at [233, 85] on span "paid" at bounding box center [260, 88] width 190 height 10
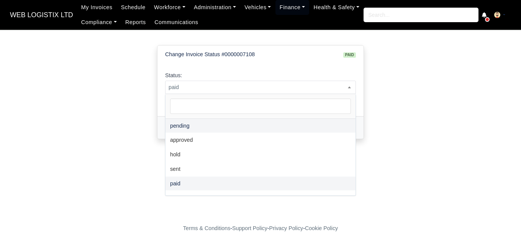
select select "pending"
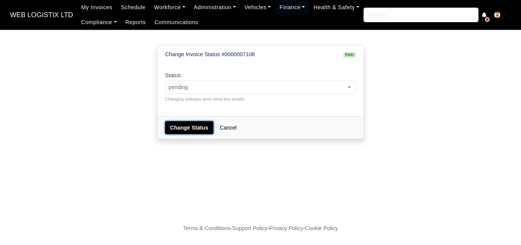
click at [173, 124] on button "Change Status" at bounding box center [189, 127] width 48 height 13
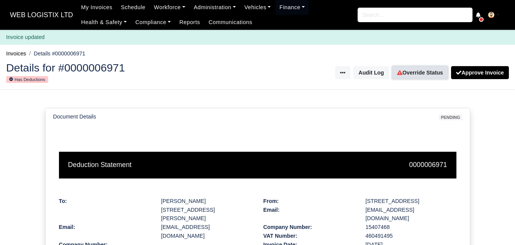
click at [420, 77] on link "Override Status" at bounding box center [420, 72] width 56 height 13
click at [417, 74] on link "Override Status" at bounding box center [420, 72] width 56 height 13
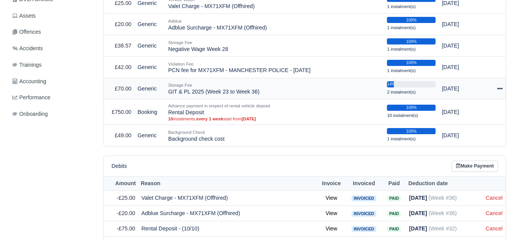
scroll to position [255, 0]
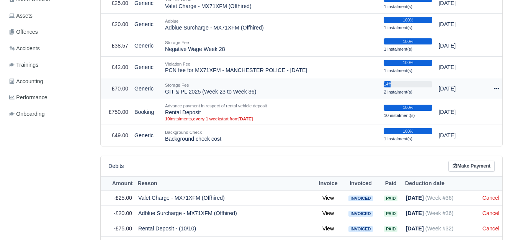
click at [492, 89] on div at bounding box center [493, 88] width 11 height 9
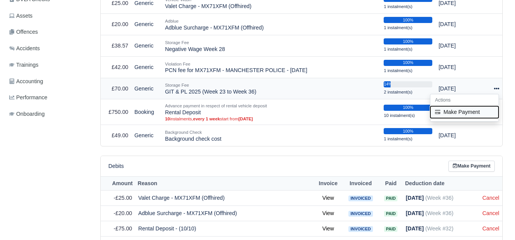
click at [459, 112] on button "Make Payment" at bounding box center [464, 112] width 68 height 12
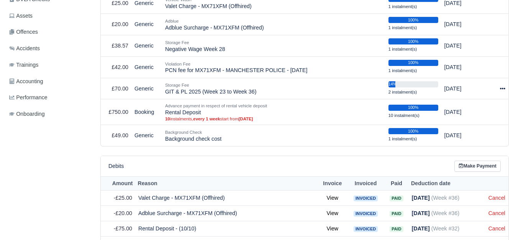
select select "6917"
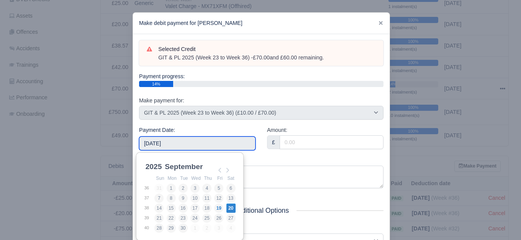
click at [224, 137] on input "[DATE]" at bounding box center [197, 143] width 116 height 14
type input "2025-06-15"
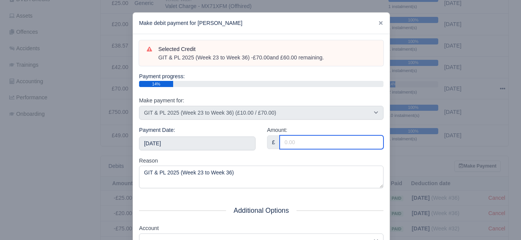
click at [362, 136] on input "Amount:" at bounding box center [331, 142] width 104 height 14
paste input "5"
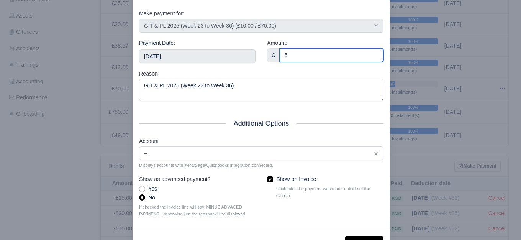
scroll to position [116, 0]
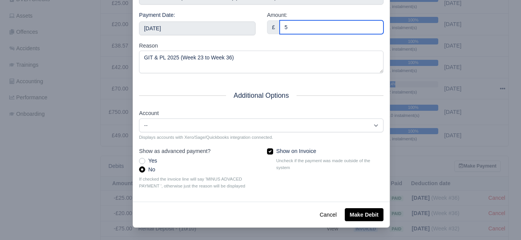
type input "5"
click at [364, 226] on div "Cancel Make Debit" at bounding box center [261, 214] width 256 height 26
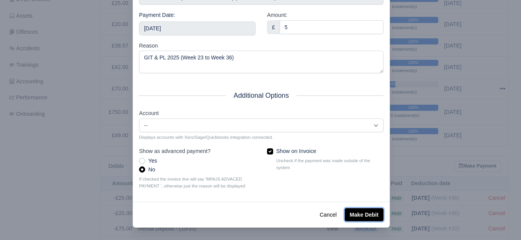
click at [364, 219] on button "Make Debit" at bounding box center [363, 214] width 39 height 13
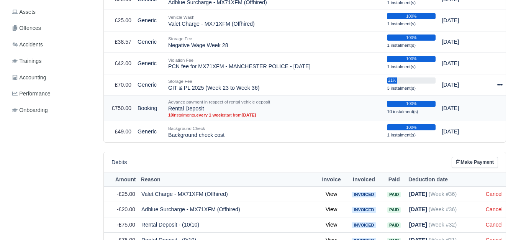
scroll to position [196, 0]
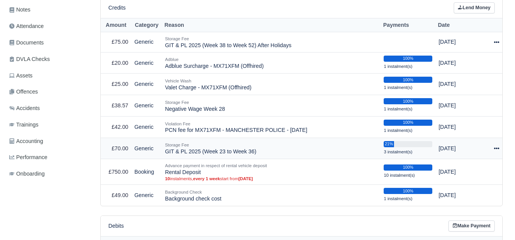
click at [492, 150] on div at bounding box center [493, 148] width 11 height 9
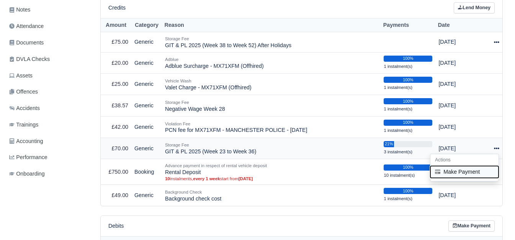
click at [468, 173] on button "Make Payment" at bounding box center [464, 172] width 68 height 12
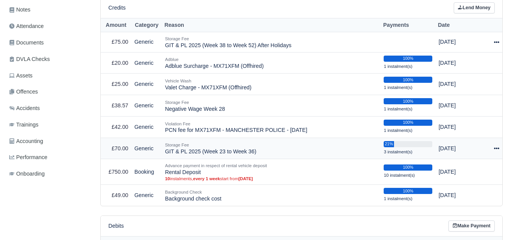
select select "6917"
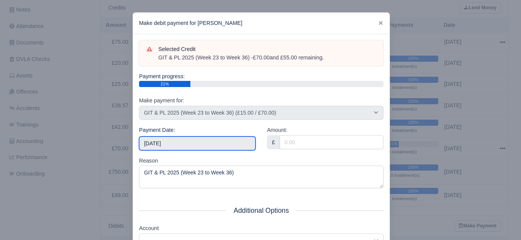
click at [181, 139] on input "[DATE]" at bounding box center [197, 143] width 116 height 14
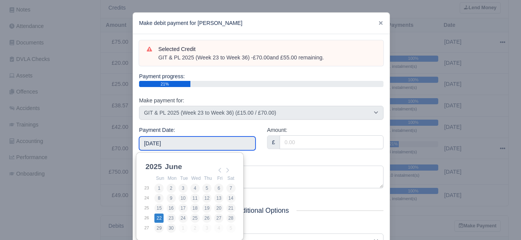
type input "[DATE]"
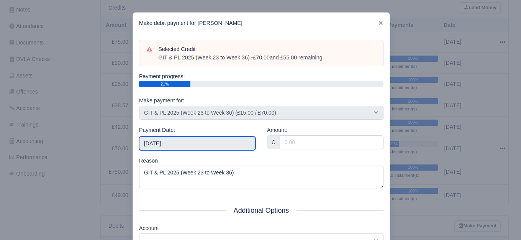
click at [182, 147] on input "[DATE]" at bounding box center [197, 143] width 116 height 14
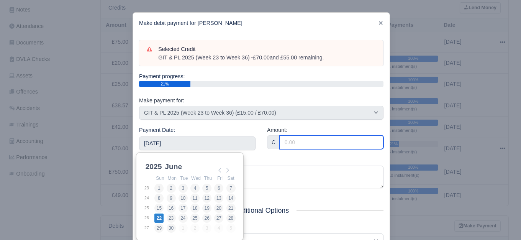
click at [312, 148] on input "Amount:" at bounding box center [331, 142] width 104 height 14
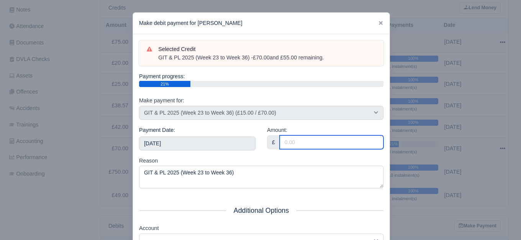
paste input "5"
type input "5"
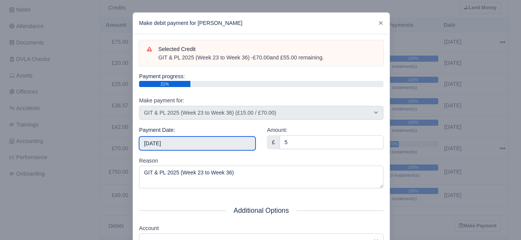
click at [229, 146] on input "[DATE]" at bounding box center [197, 143] width 116 height 14
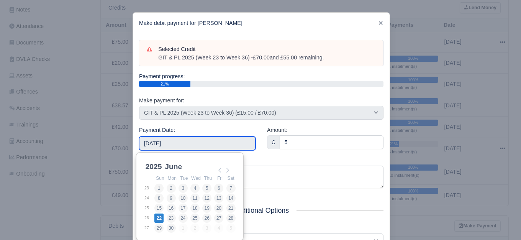
click at [231, 145] on input "[DATE]" at bounding box center [197, 143] width 116 height 14
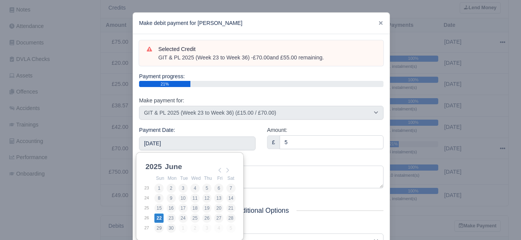
click at [296, 155] on div "Amount: £ 5" at bounding box center [325, 141] width 128 height 31
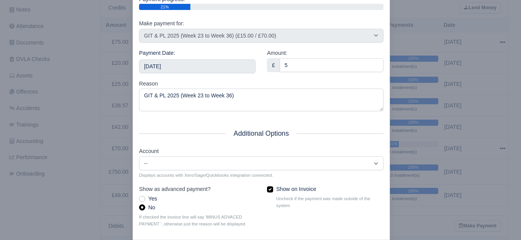
scroll to position [116, 0]
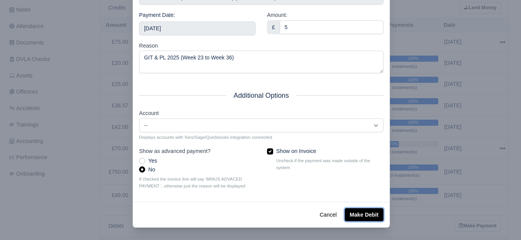
click at [380, 210] on button "Make Debit" at bounding box center [363, 214] width 39 height 13
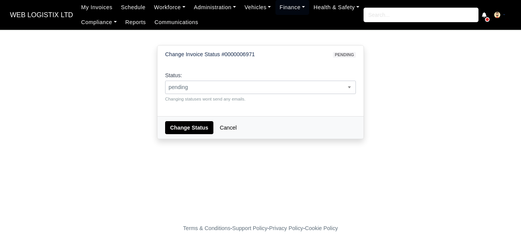
click at [199, 85] on span "pending" at bounding box center [260, 88] width 190 height 10
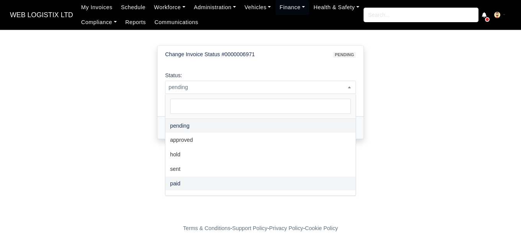
select select "paid"
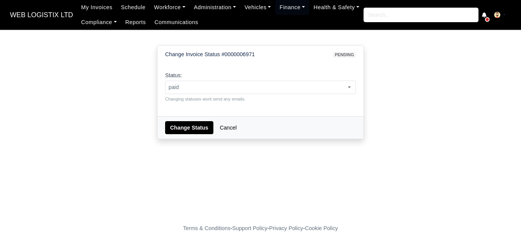
click at [186, 118] on div "Change Status Cancel" at bounding box center [260, 127] width 206 height 23
click at [188, 124] on button "Change Status" at bounding box center [189, 127] width 48 height 13
click at [248, 90] on span "pending" at bounding box center [260, 88] width 190 height 10
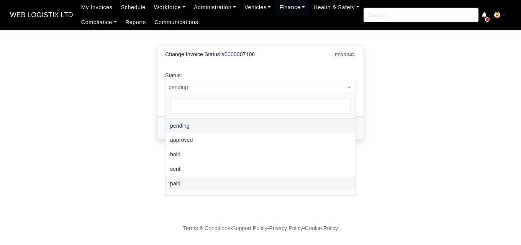
select select "paid"
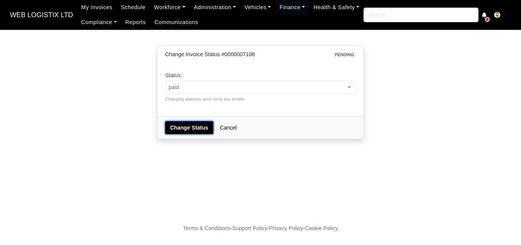
click at [200, 121] on button "Change Status" at bounding box center [189, 127] width 48 height 13
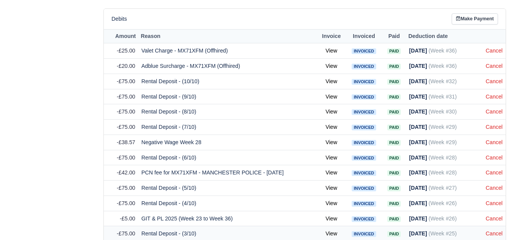
scroll to position [211, 0]
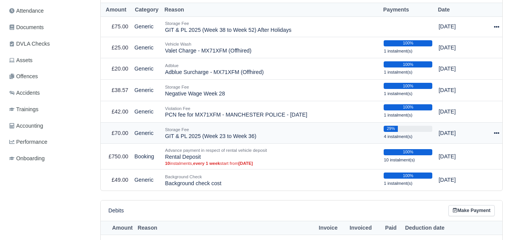
click at [495, 133] on icon at bounding box center [496, 132] width 5 height 5
click at [454, 157] on button "Make Payment" at bounding box center [464, 156] width 68 height 12
select select "6917"
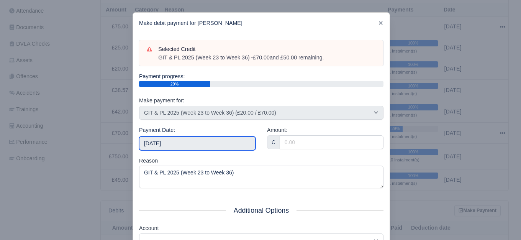
click at [202, 142] on input "2025-09-20" at bounding box center [197, 143] width 116 height 14
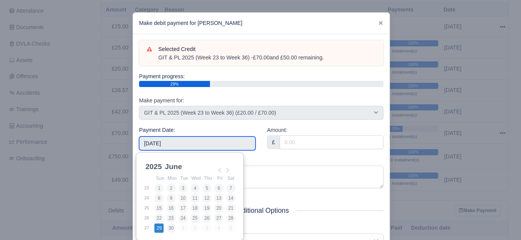
type input "2025-06-29"
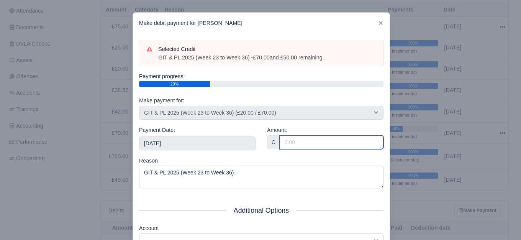
drag, startPoint x: 323, startPoint y: 142, endPoint x: 323, endPoint y: 149, distance: 6.9
click at [323, 149] on div "Amount: £" at bounding box center [325, 141] width 128 height 31
paste input "5"
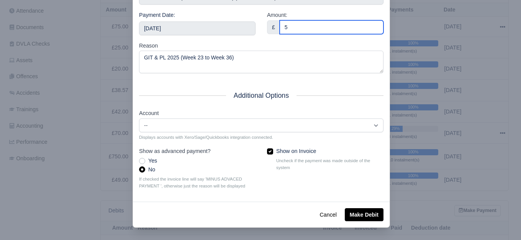
type input "5"
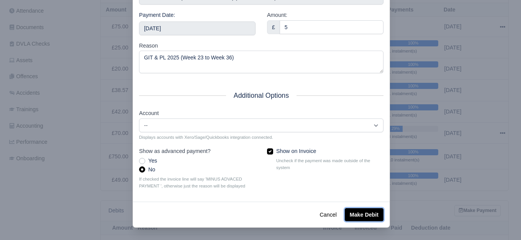
click at [354, 211] on button "Make Debit" at bounding box center [363, 214] width 39 height 13
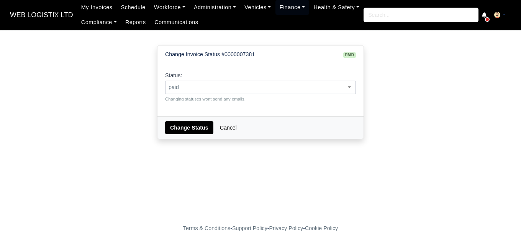
click at [277, 89] on span "paid" at bounding box center [260, 88] width 190 height 10
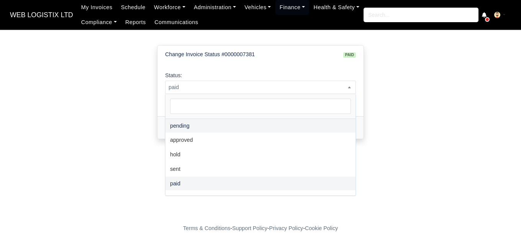
select select "pending"
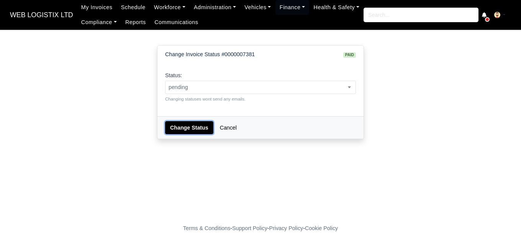
click at [187, 134] on button "Change Status" at bounding box center [189, 127] width 48 height 13
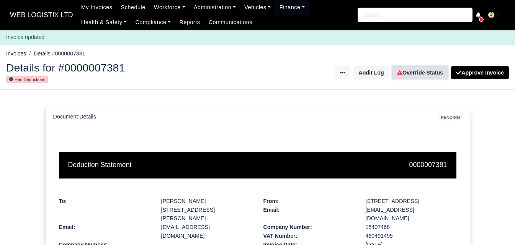
click at [423, 76] on link "Override Status" at bounding box center [420, 72] width 56 height 13
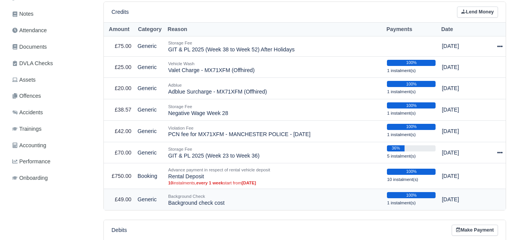
scroll to position [191, 0]
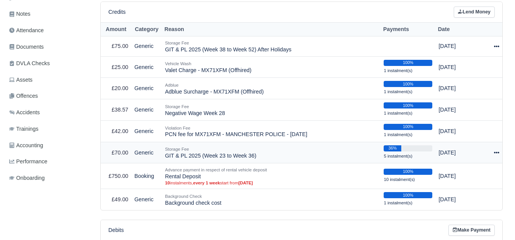
click at [496, 150] on div at bounding box center [493, 152] width 11 height 9
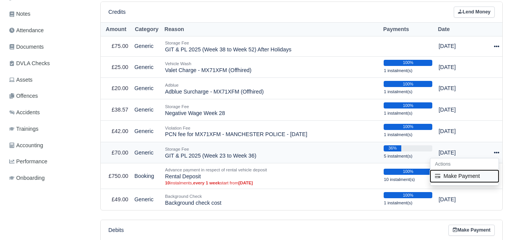
click at [447, 177] on button "Make Payment" at bounding box center [464, 176] width 68 height 12
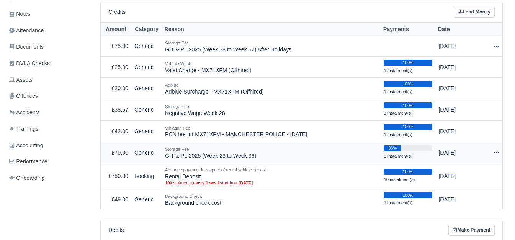
select select "6917"
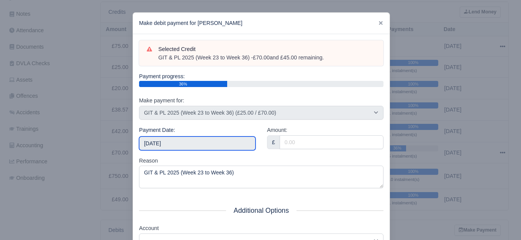
click at [173, 142] on input "[DATE]" at bounding box center [197, 143] width 116 height 14
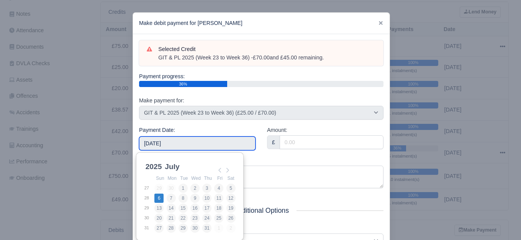
type input "[DATE]"
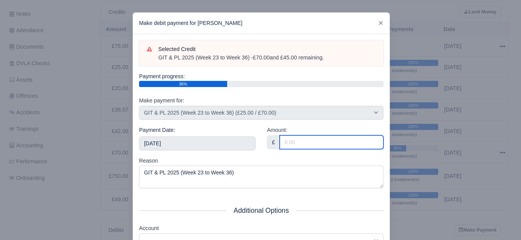
click at [292, 146] on input "Amount:" at bounding box center [331, 142] width 104 height 14
paste input "5"
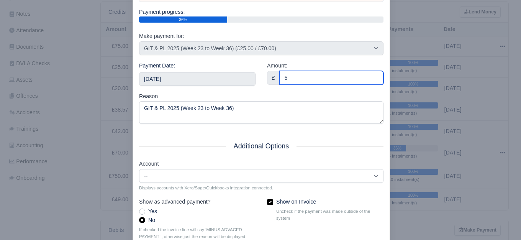
scroll to position [116, 0]
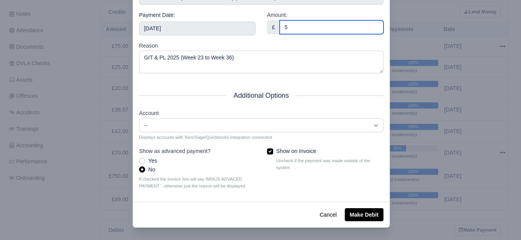
type input "5"
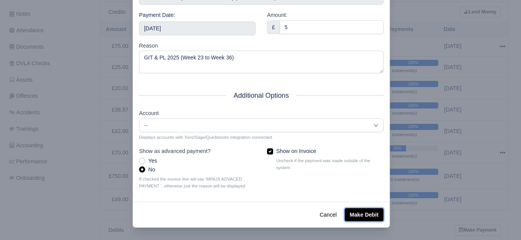
click at [357, 218] on button "Make Debit" at bounding box center [363, 214] width 39 height 13
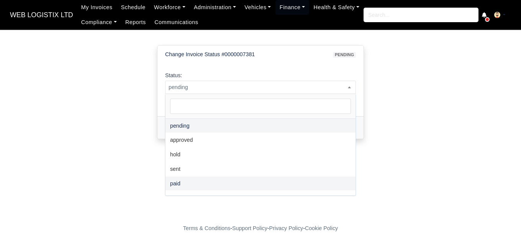
select select "paid"
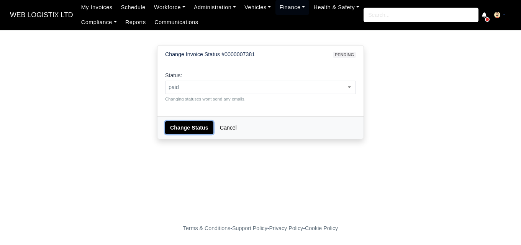
click at [184, 127] on button "Change Status" at bounding box center [189, 127] width 48 height 13
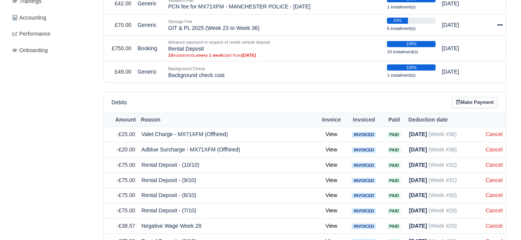
scroll to position [255, 0]
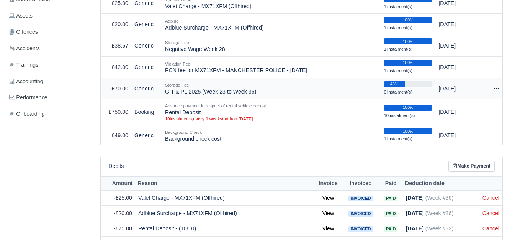
click at [494, 89] on icon at bounding box center [496, 89] width 5 height 2
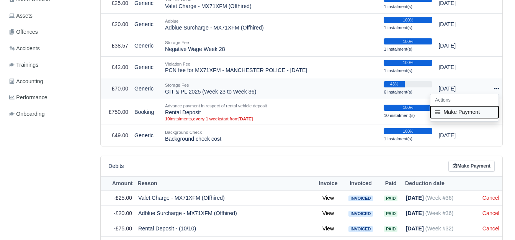
click at [467, 113] on button "Make Payment" at bounding box center [464, 112] width 68 height 12
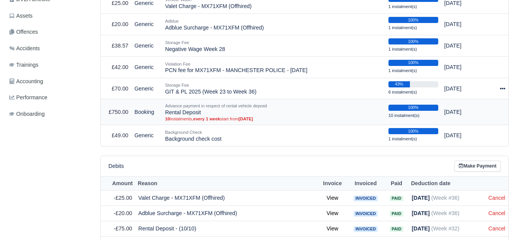
select select "6917"
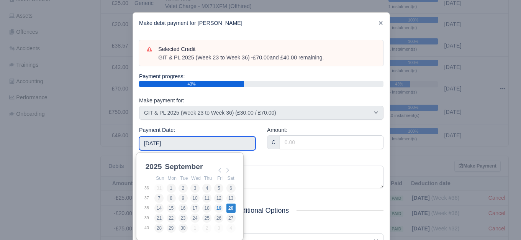
click at [205, 148] on input "[DATE]" at bounding box center [197, 143] width 116 height 14
type input "[DATE]"
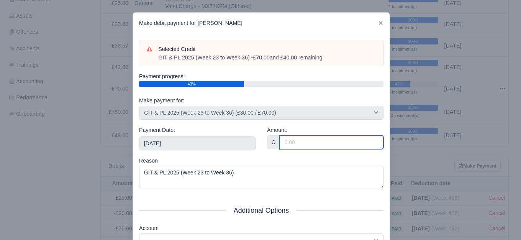
click at [325, 138] on input "Amount:" at bounding box center [331, 142] width 104 height 14
paste input "5"
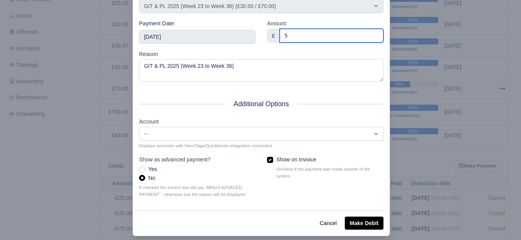
scroll to position [116, 0]
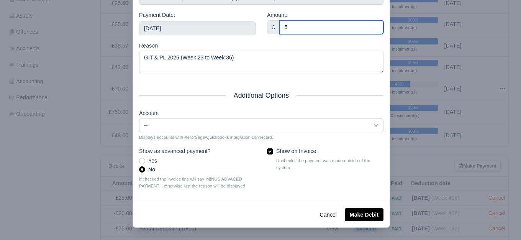
type input "5"
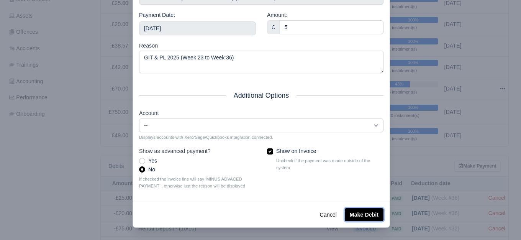
click at [351, 217] on button "Make Debit" at bounding box center [363, 214] width 39 height 13
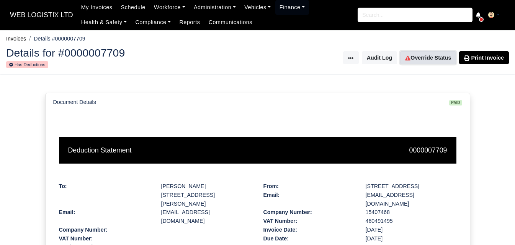
click at [420, 61] on link "Override Status" at bounding box center [428, 57] width 56 height 13
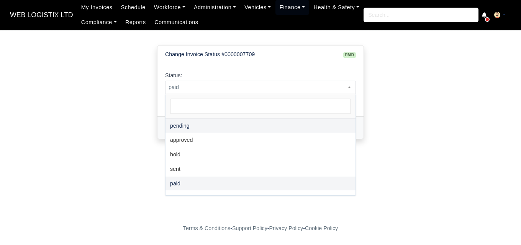
select select "pending"
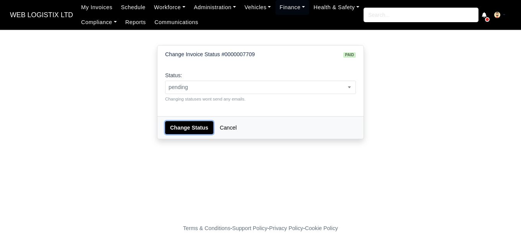
click at [179, 131] on button "Change Status" at bounding box center [189, 127] width 48 height 13
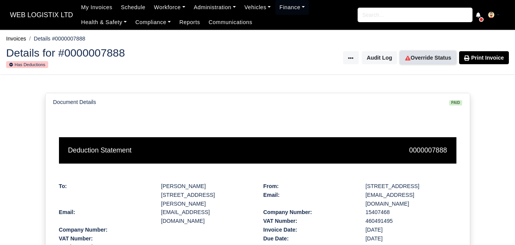
click at [432, 61] on link "Override Status" at bounding box center [428, 57] width 56 height 13
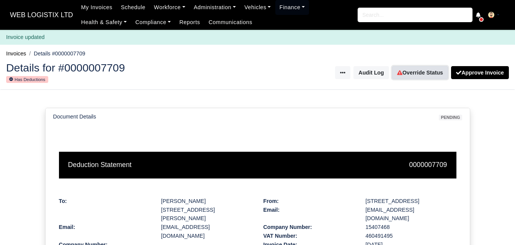
click at [409, 73] on link "Override Status" at bounding box center [420, 72] width 56 height 13
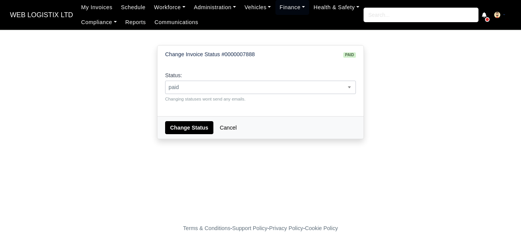
click at [309, 91] on span "paid" at bounding box center [260, 88] width 190 height 10
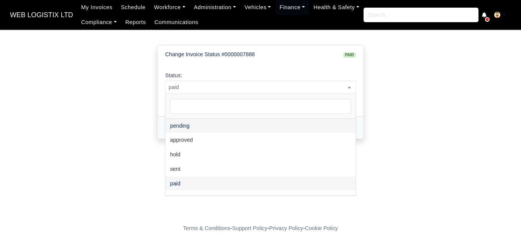
select select "pending"
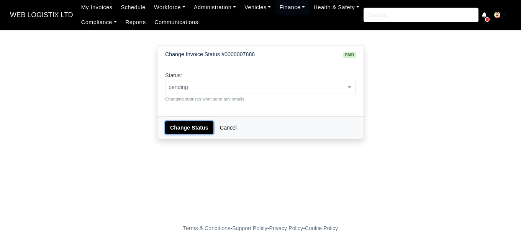
click at [202, 126] on button "Change Status" at bounding box center [189, 127] width 48 height 13
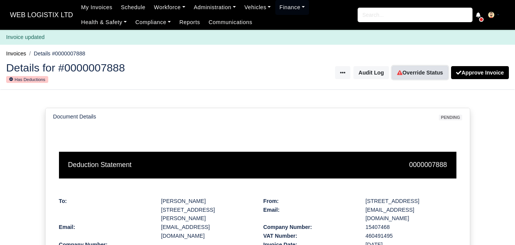
click at [411, 77] on link "Override Status" at bounding box center [420, 72] width 56 height 13
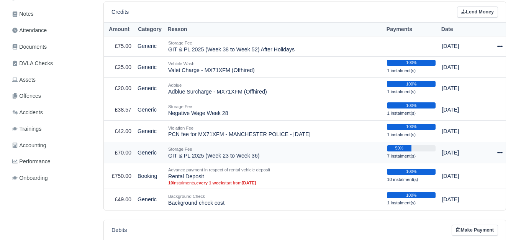
scroll to position [191, 0]
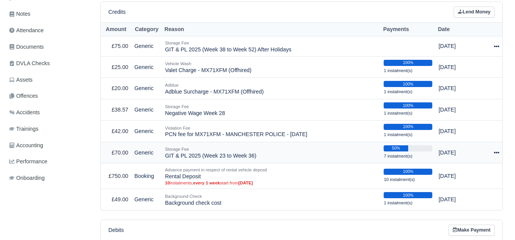
click at [497, 153] on icon at bounding box center [496, 152] width 5 height 5
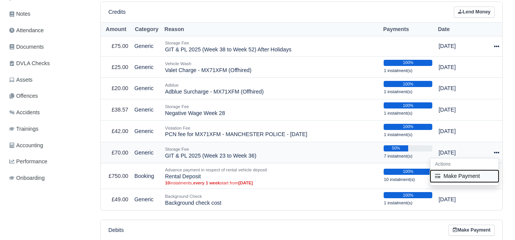
click at [457, 176] on button "Make Payment" at bounding box center [464, 176] width 68 height 12
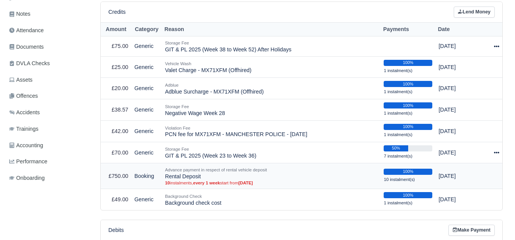
select select "6917"
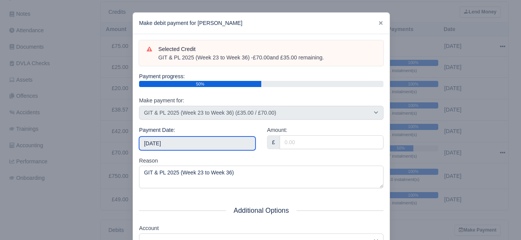
click at [191, 143] on input "2025-09-20" at bounding box center [197, 143] width 116 height 14
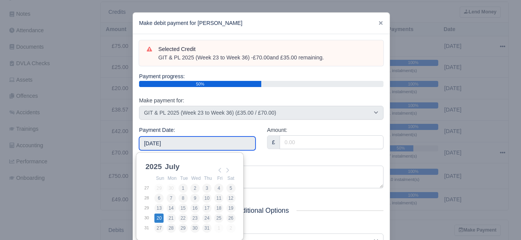
type input "2025-07-20"
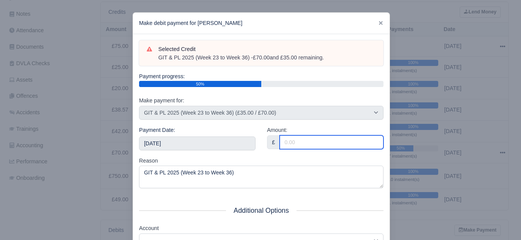
click at [291, 145] on input "Amount:" at bounding box center [331, 142] width 104 height 14
paste input "5"
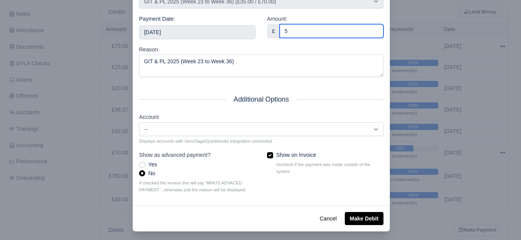
scroll to position [116, 0]
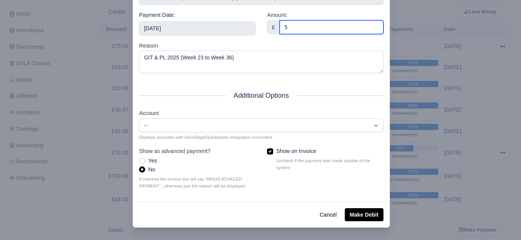
type input "5"
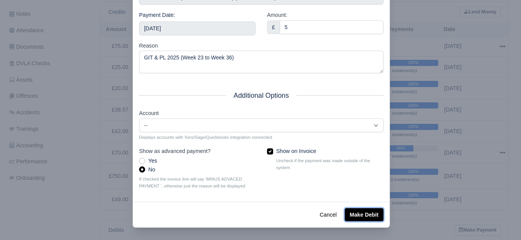
click at [363, 216] on button "Make Debit" at bounding box center [363, 214] width 39 height 13
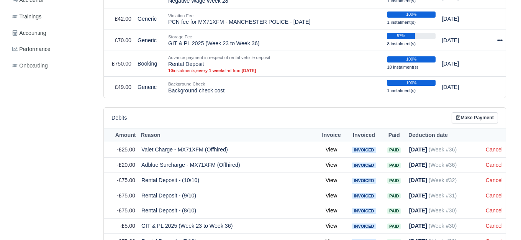
scroll to position [319, 0]
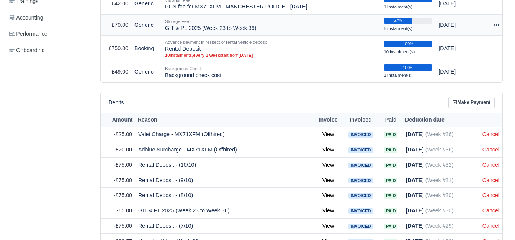
click at [495, 27] on icon at bounding box center [496, 24] width 5 height 5
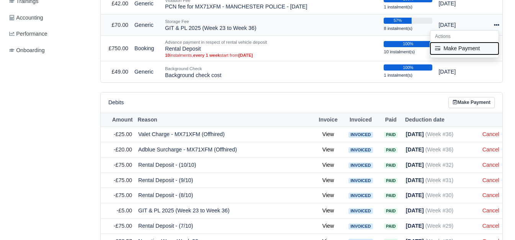
click at [447, 45] on button "Make Payment" at bounding box center [464, 48] width 68 height 12
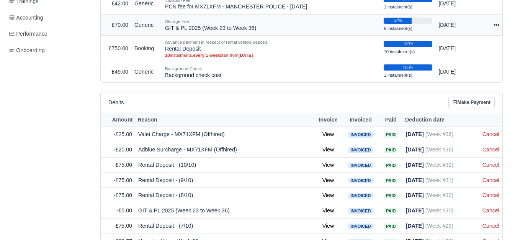
select select "6917"
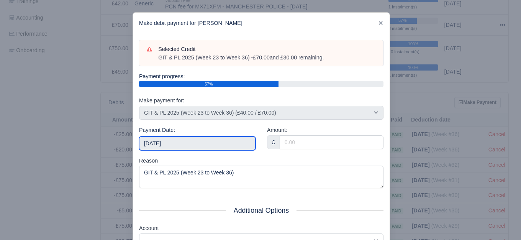
click at [191, 138] on input "[DATE]" at bounding box center [197, 143] width 116 height 14
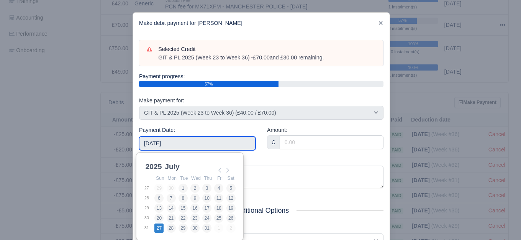
type input "[DATE]"
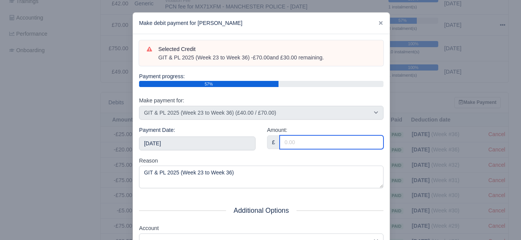
click at [317, 141] on input "Amount:" at bounding box center [331, 142] width 104 height 14
paste input "5"
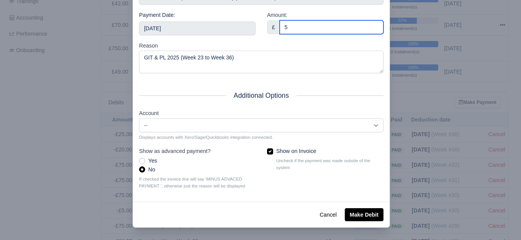
type input "5"
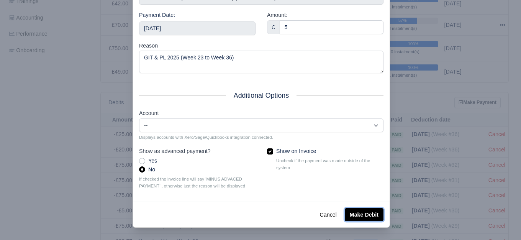
click at [363, 209] on button "Make Debit" at bounding box center [363, 214] width 39 height 13
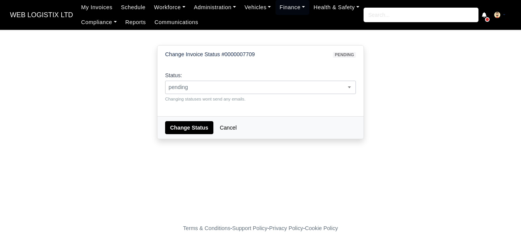
click at [272, 89] on span "pending" at bounding box center [260, 88] width 190 height 10
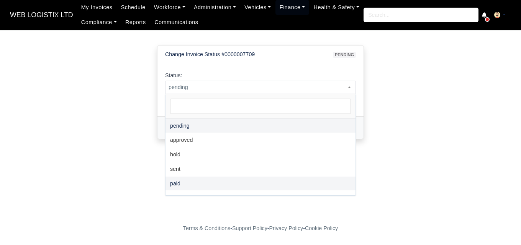
select select "paid"
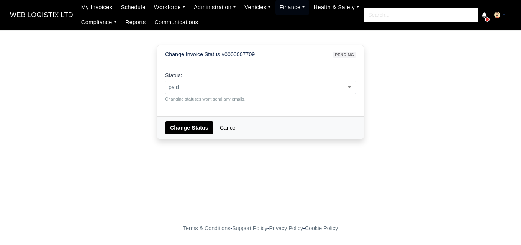
click at [179, 121] on div "Change Status Cancel" at bounding box center [260, 127] width 206 height 23
click at [185, 129] on button "Change Status" at bounding box center [189, 127] width 48 height 13
click at [217, 85] on span "pending" at bounding box center [260, 88] width 190 height 10
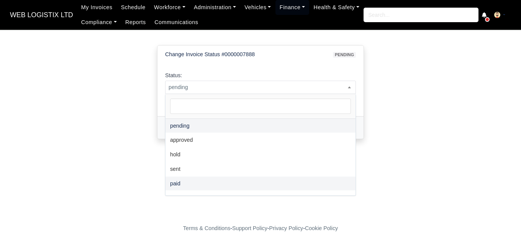
select select "paid"
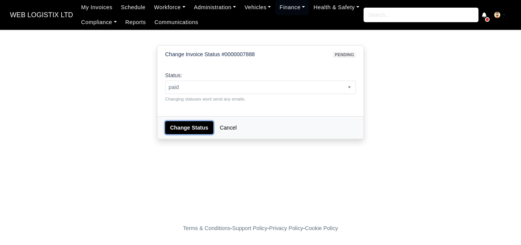
click at [181, 131] on button "Change Status" at bounding box center [189, 127] width 48 height 13
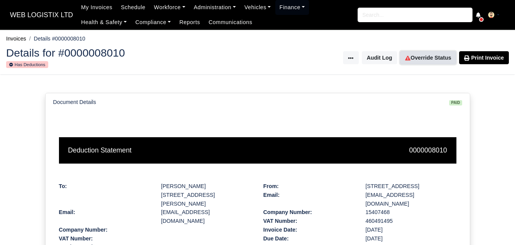
click at [427, 57] on link "Override Status" at bounding box center [428, 57] width 56 height 13
click at [433, 54] on link "Override Status" at bounding box center [428, 57] width 56 height 13
click at [419, 59] on link "Override Status" at bounding box center [428, 57] width 56 height 13
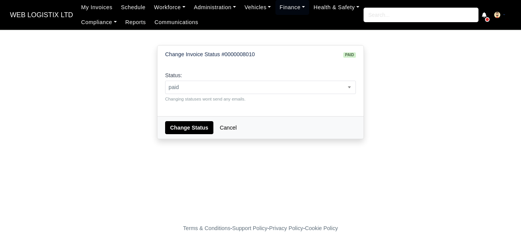
click at [255, 88] on span "paid" at bounding box center [260, 88] width 190 height 10
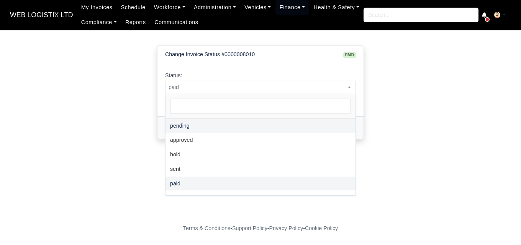
select select "pending"
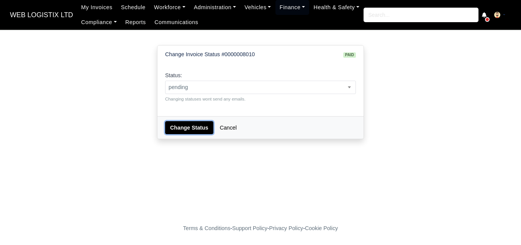
click at [190, 131] on button "Change Status" at bounding box center [189, 127] width 48 height 13
select select "pending"
click at [181, 127] on button "Change Status" at bounding box center [189, 127] width 48 height 13
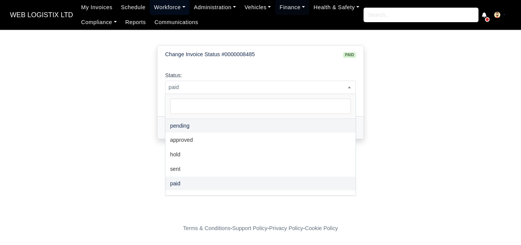
select select "pending"
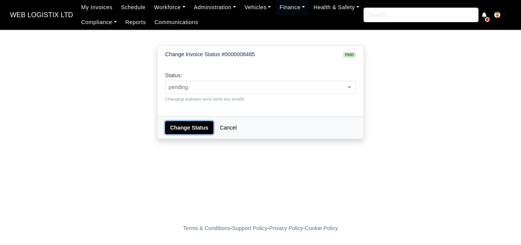
click at [193, 127] on button "Change Status" at bounding box center [189, 127] width 48 height 13
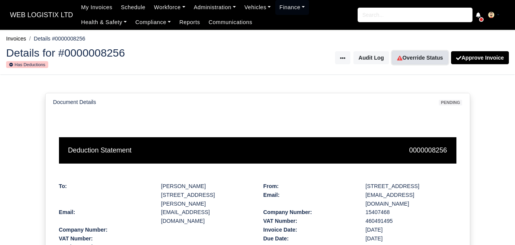
click at [410, 58] on link "Override Status" at bounding box center [420, 57] width 56 height 13
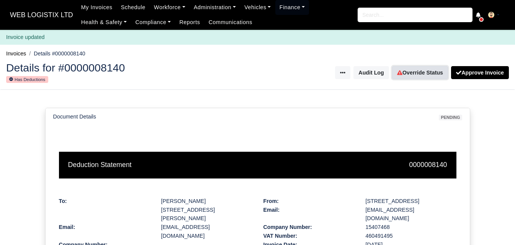
click at [415, 76] on link "Override Status" at bounding box center [420, 72] width 56 height 13
click at [418, 71] on link "Override Status" at bounding box center [420, 72] width 56 height 13
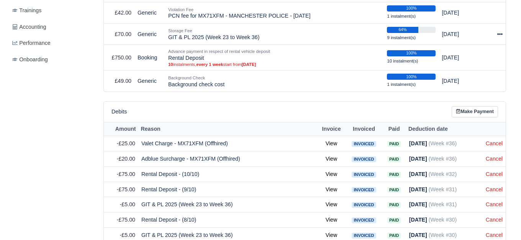
scroll to position [191, 0]
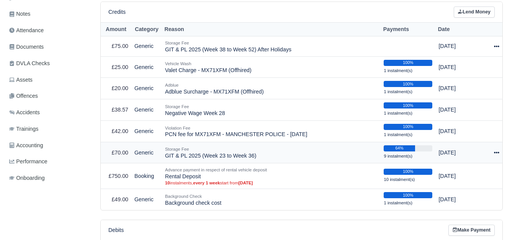
click at [496, 153] on icon at bounding box center [496, 153] width 5 height 2
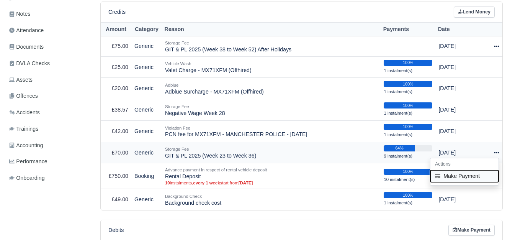
click at [460, 179] on button "Make Payment" at bounding box center [464, 176] width 68 height 12
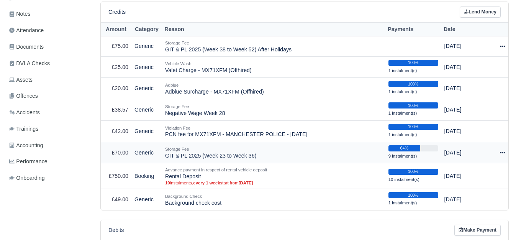
select select "6917"
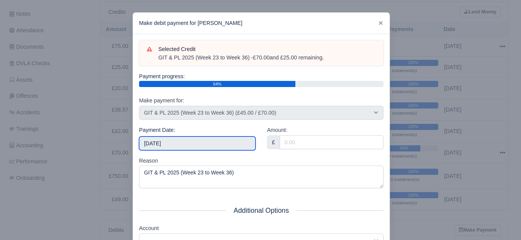
click at [198, 143] on input "[DATE]" at bounding box center [197, 143] width 116 height 14
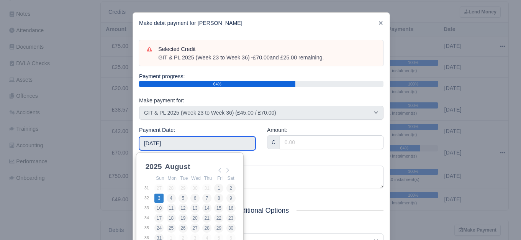
type input "[DATE]"
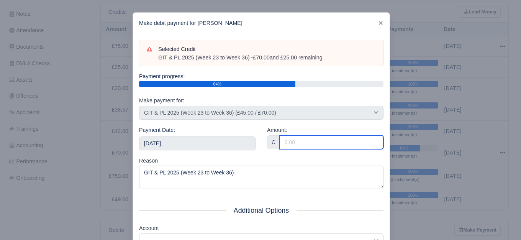
click at [323, 147] on input "Amount:" at bounding box center [331, 142] width 104 height 14
paste input "5"
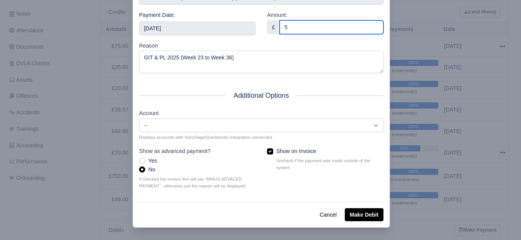
type input "5"
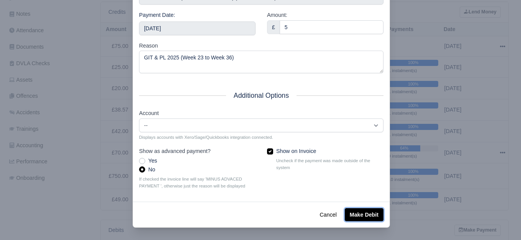
click at [353, 211] on button "Make Debit" at bounding box center [363, 214] width 39 height 13
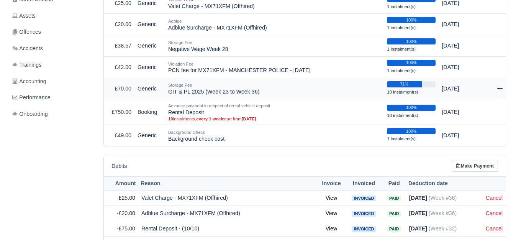
scroll to position [255, 0]
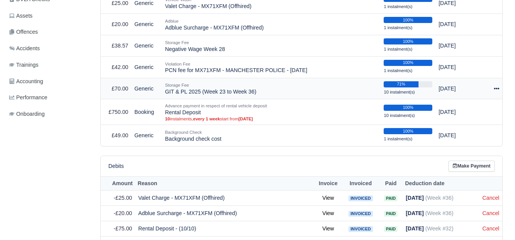
click at [496, 88] on icon at bounding box center [496, 88] width 5 height 5
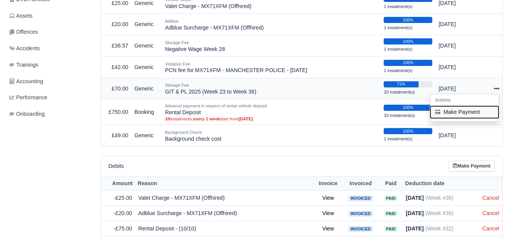
click at [464, 114] on button "Make Payment" at bounding box center [464, 112] width 68 height 12
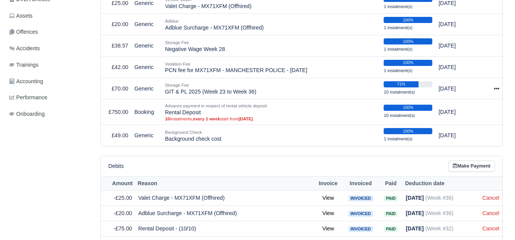
select select "6917"
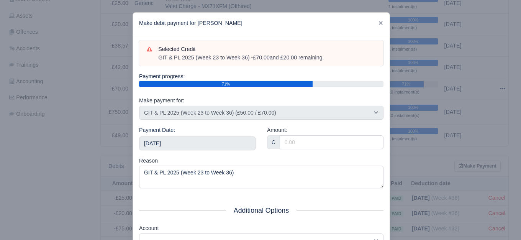
click at [198, 150] on div "Payment Date: [DATE]" at bounding box center [197, 141] width 128 height 31
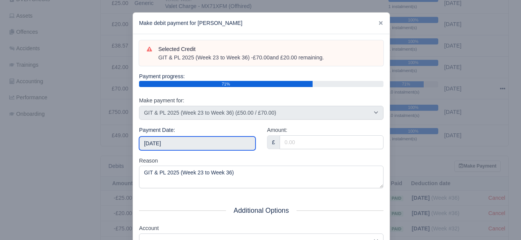
click at [198, 145] on input "[DATE]" at bounding box center [197, 143] width 116 height 14
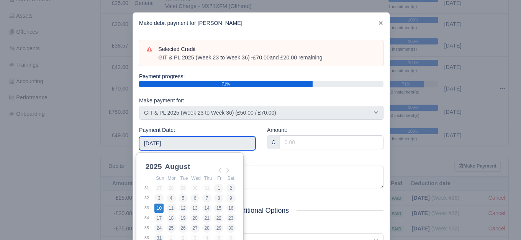
type input "2025-08-10"
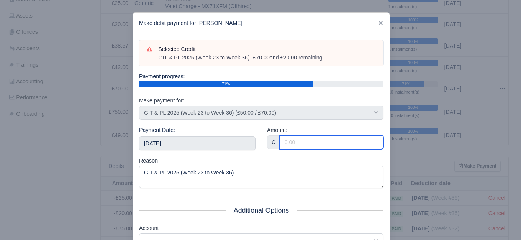
click at [295, 148] on input "Amount:" at bounding box center [331, 142] width 104 height 14
paste input "5"
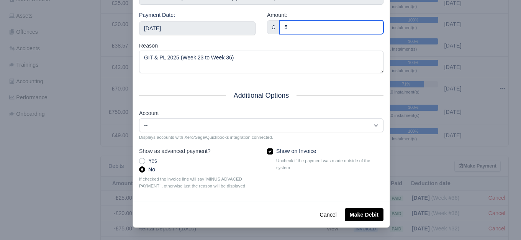
type input "5"
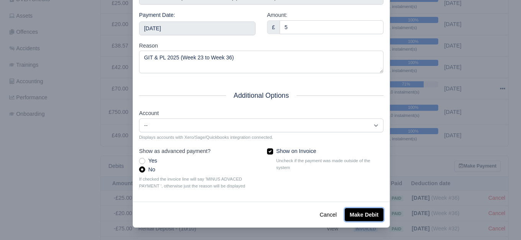
click at [366, 215] on button "Make Debit" at bounding box center [363, 214] width 39 height 13
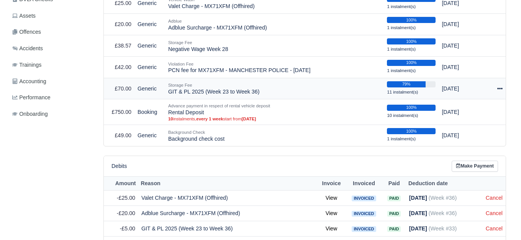
scroll to position [255, 0]
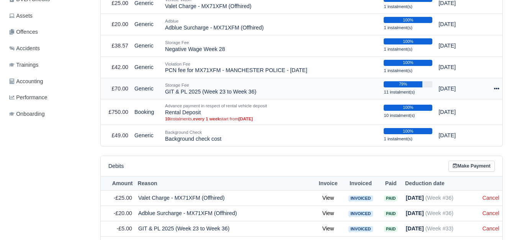
click at [494, 91] on icon at bounding box center [496, 88] width 5 height 5
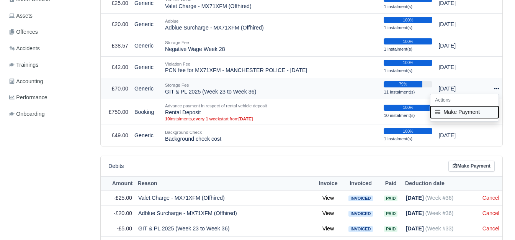
click at [468, 114] on button "Make Payment" at bounding box center [464, 112] width 68 height 12
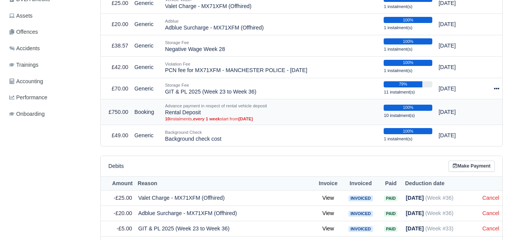
select select "6917"
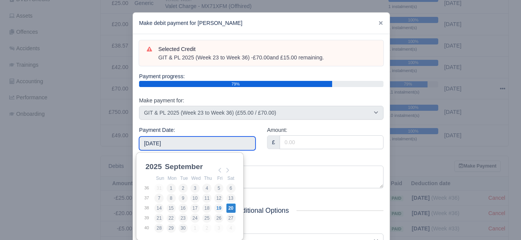
click at [204, 145] on input "2025-09-20" at bounding box center [197, 143] width 116 height 14
type input "2025-08-17"
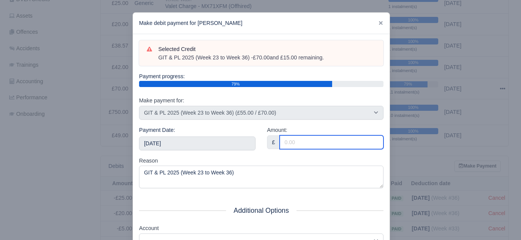
click at [290, 140] on input "Amount:" at bounding box center [331, 142] width 104 height 14
paste input "5"
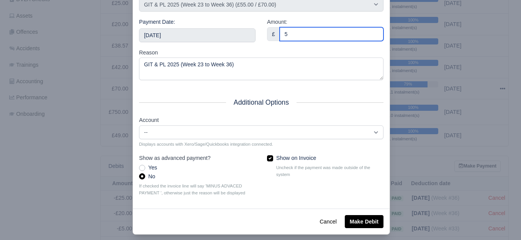
scroll to position [116, 0]
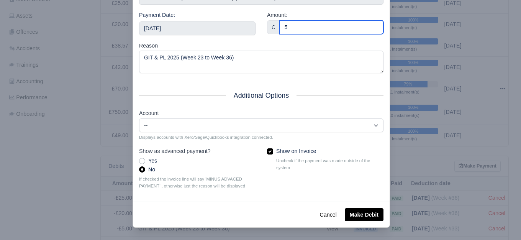
type input "5"
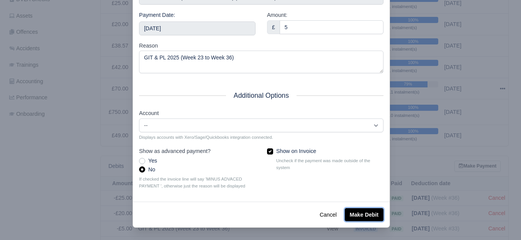
click at [380, 214] on button "Make Debit" at bounding box center [363, 214] width 39 height 13
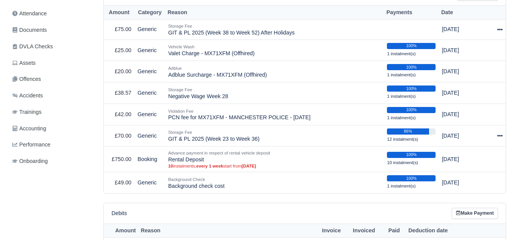
scroll to position [191, 0]
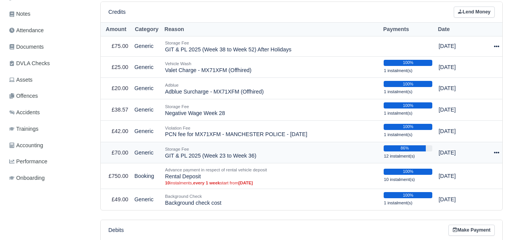
click at [494, 153] on icon at bounding box center [496, 153] width 5 height 2
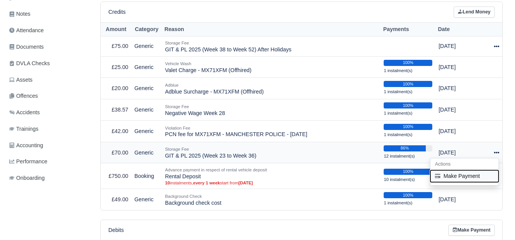
click at [454, 175] on button "Make Payment" at bounding box center [464, 176] width 68 height 12
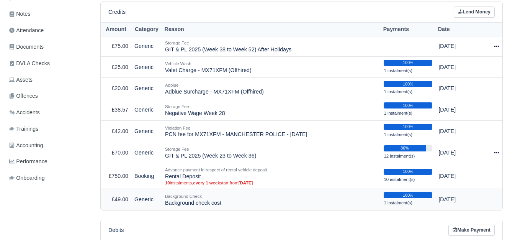
select select "6917"
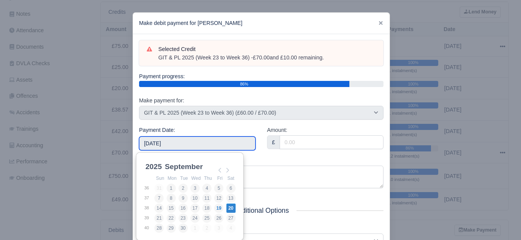
click at [224, 145] on input "[DATE]" at bounding box center [197, 143] width 116 height 14
type input "2025-08-24"
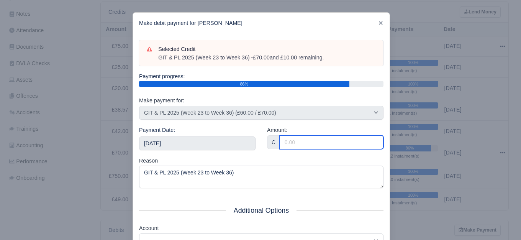
click at [316, 139] on input "Amount:" at bounding box center [331, 142] width 104 height 14
paste input "5"
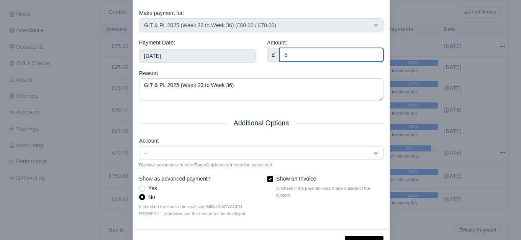
scroll to position [116, 0]
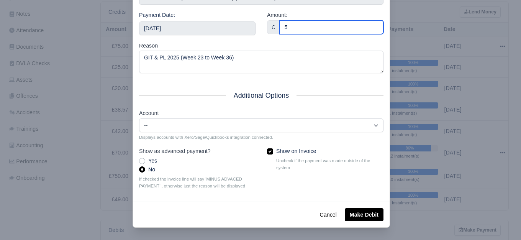
type input "5"
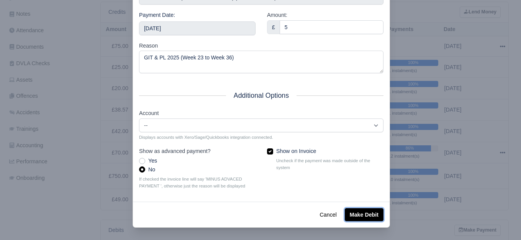
click at [362, 208] on button "Make Debit" at bounding box center [363, 214] width 39 height 13
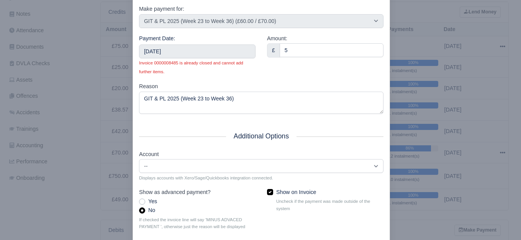
scroll to position [136, 0]
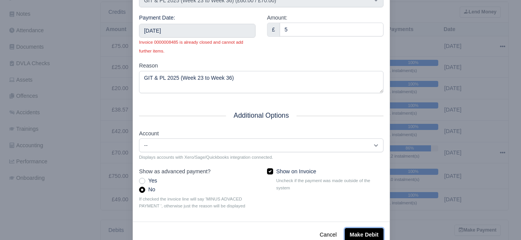
click at [355, 234] on button "Make Debit" at bounding box center [363, 234] width 39 height 13
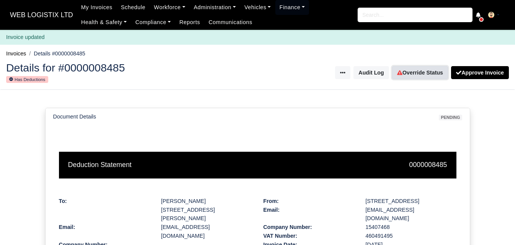
click at [426, 73] on link "Override Status" at bounding box center [420, 72] width 56 height 13
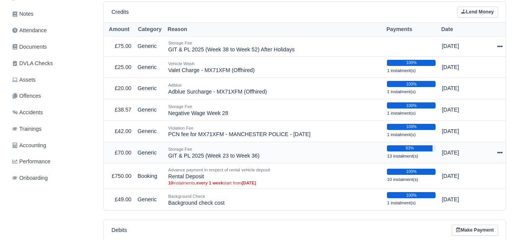
scroll to position [191, 0]
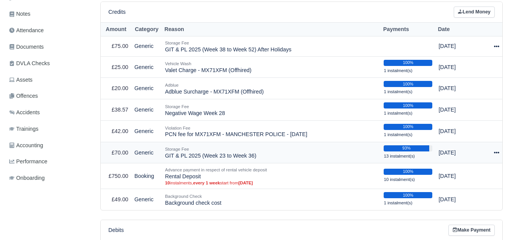
click at [496, 152] on icon at bounding box center [496, 152] width 5 height 5
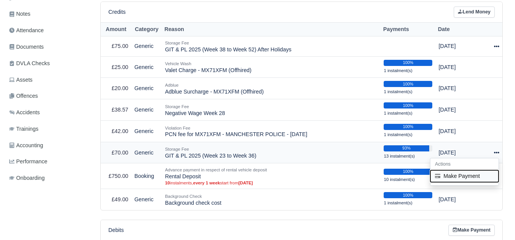
click at [468, 178] on button "Make Payment" at bounding box center [464, 176] width 68 height 12
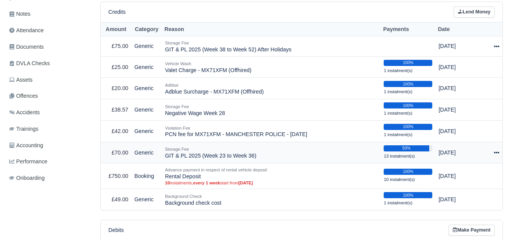
select select "6917"
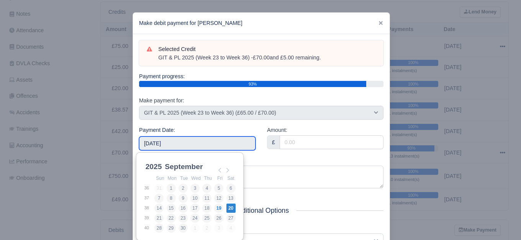
click at [237, 147] on input "2025-09-20" at bounding box center [197, 143] width 116 height 14
type input "2025-08-31"
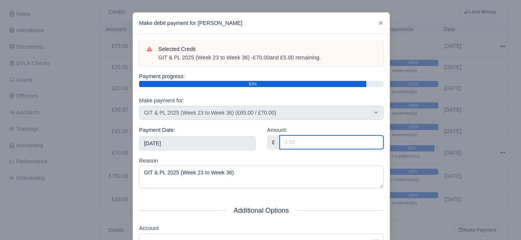
click at [338, 145] on input "Amount:" at bounding box center [331, 142] width 104 height 14
paste input "5"
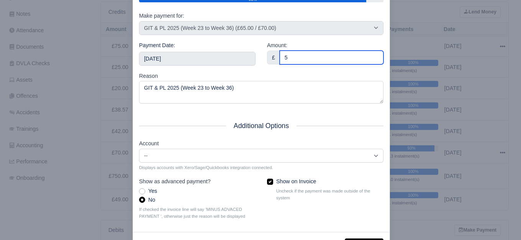
scroll to position [116, 0]
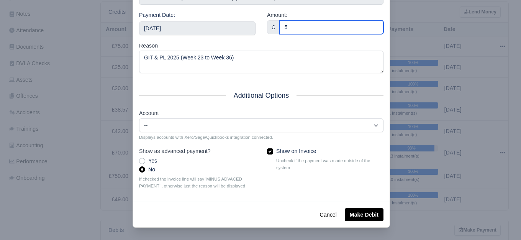
type input "5"
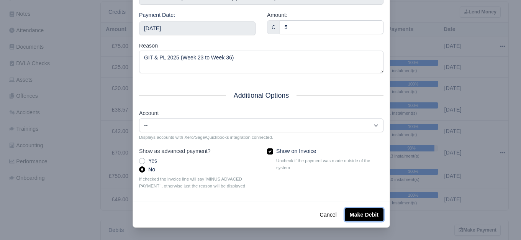
click at [362, 212] on button "Make Debit" at bounding box center [363, 214] width 39 height 13
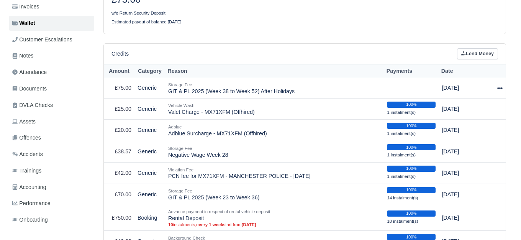
scroll to position [127, 0]
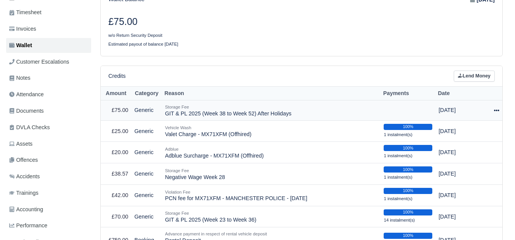
click at [499, 113] on icon at bounding box center [496, 110] width 5 height 5
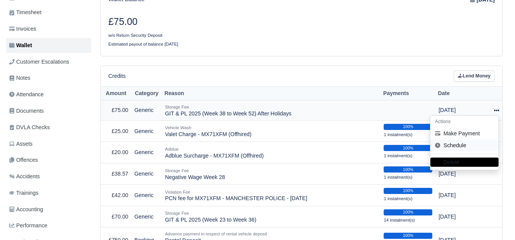
click at [452, 147] on link "Schedule" at bounding box center [464, 145] width 68 height 12
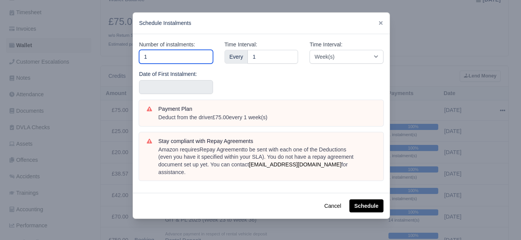
click at [176, 53] on input "1" at bounding box center [176, 57] width 74 height 14
type input "15"
click at [167, 74] on label "Date of First Instalment:" at bounding box center [168, 74] width 58 height 9
click at [166, 79] on div "Date of First Instalment:" at bounding box center [176, 82] width 74 height 24
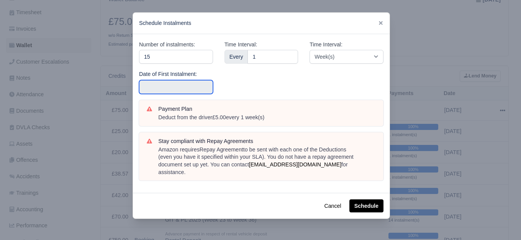
click at [167, 85] on input "text" at bounding box center [176, 87] width 74 height 14
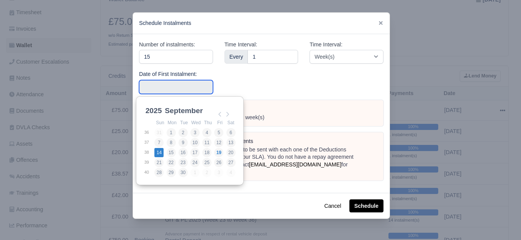
type input "[DATE]"
click at [181, 90] on input "[DATE]" at bounding box center [176, 87] width 74 height 14
click at [277, 83] on div "Time Interval: Every 1" at bounding box center [261, 70] width 85 height 60
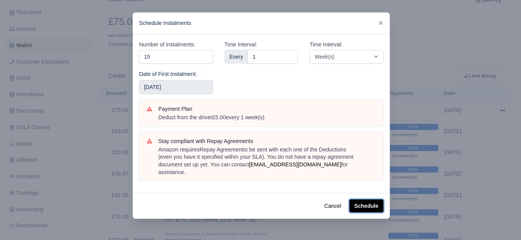
click at [359, 204] on button "Schedule" at bounding box center [366, 205] width 34 height 13
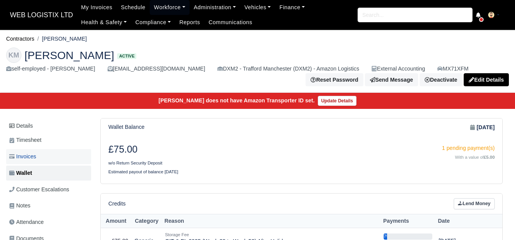
click at [21, 158] on span "Invoices" at bounding box center [22, 156] width 27 height 9
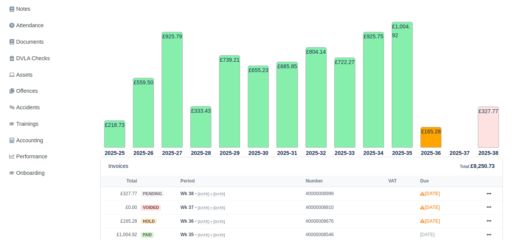
scroll to position [64, 0]
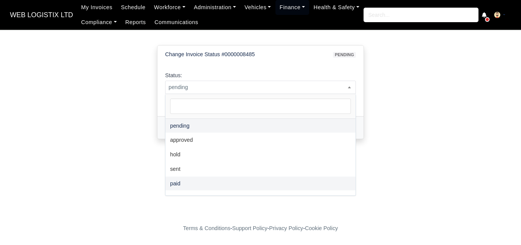
select select "paid"
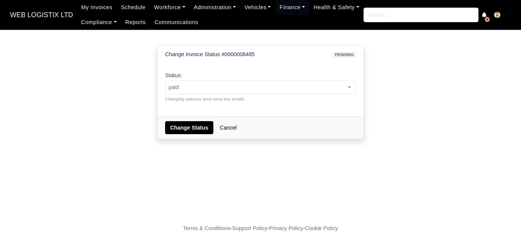
click at [185, 119] on div "Change Status Cancel" at bounding box center [260, 127] width 206 height 23
click at [185, 123] on button "Change Status" at bounding box center [189, 127] width 48 height 13
select select "paid"
click at [165, 80] on select "pending approved hold sent paid voided deducted disputed transferred" at bounding box center [165, 80] width 0 height 0
click at [179, 129] on button "Change Status" at bounding box center [189, 127] width 48 height 13
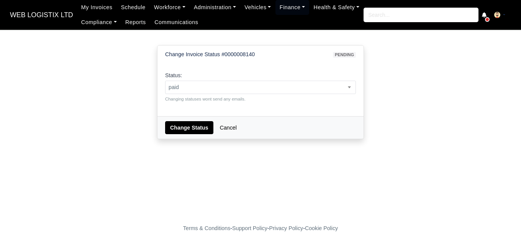
select select "paid"
click at [186, 126] on button "Change Status" at bounding box center [189, 127] width 48 height 13
click at [210, 86] on span "pending" at bounding box center [260, 88] width 190 height 10
select select "paid"
click at [185, 124] on button "Change Status" at bounding box center [189, 127] width 48 height 13
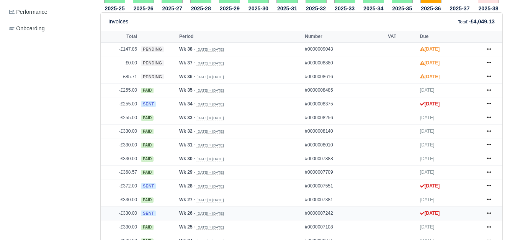
scroll to position [319, 0]
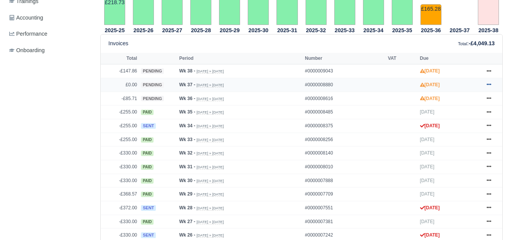
click at [487, 86] on icon at bounding box center [488, 84] width 5 height 5
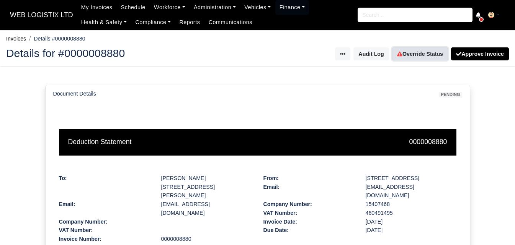
click at [419, 54] on link "Override Status" at bounding box center [420, 53] width 56 height 13
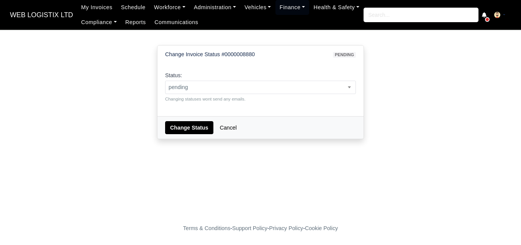
click at [262, 85] on span "pending" at bounding box center [260, 88] width 190 height 10
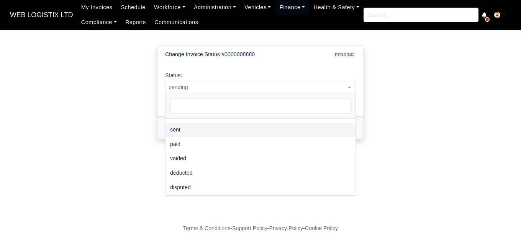
scroll to position [56, 0]
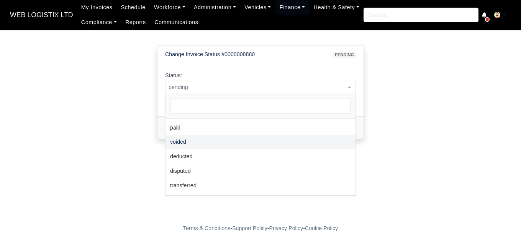
select select "voided"
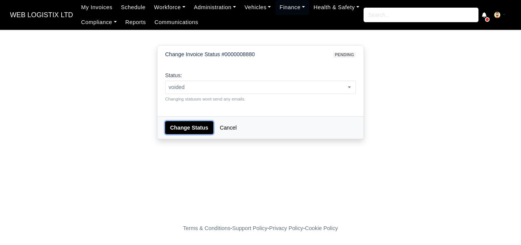
click at [188, 130] on button "Change Status" at bounding box center [189, 127] width 48 height 13
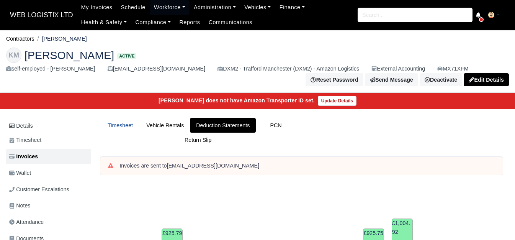
click at [119, 123] on link "Timesheet" at bounding box center [120, 125] width 40 height 15
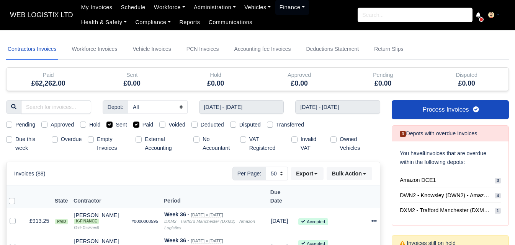
select select "50"
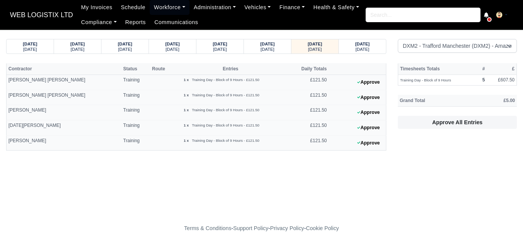
select select "1"
click at [349, 48] on div "[DATE]" at bounding box center [362, 48] width 33 height 5
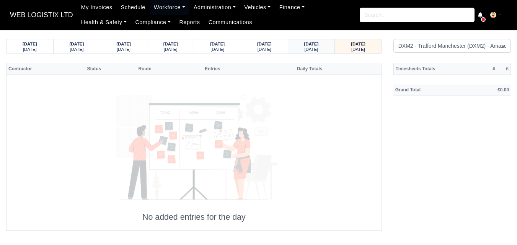
click at [328, 52] on div "[DATE] [DATE]" at bounding box center [311, 46] width 35 height 14
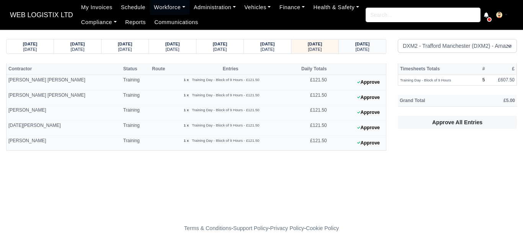
click at [355, 46] on strong "[DATE]" at bounding box center [362, 44] width 15 height 5
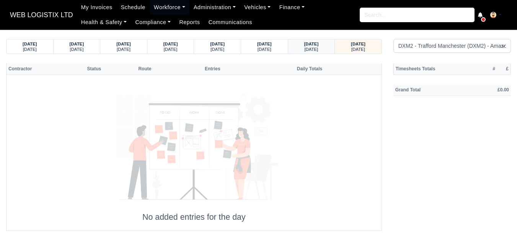
click at [327, 49] on div "[DATE]" at bounding box center [311, 48] width 32 height 5
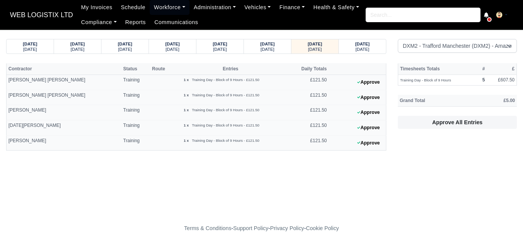
click at [184, 194] on main "[DATE] [DATE] [DATE] [DATE] [DATE] [DATE]" at bounding box center [261, 125] width 523 height 173
click at [203, 194] on main "[DATE] [DATE] [DATE] [DATE] [DATE] [DATE]" at bounding box center [261, 125] width 523 height 173
